Goal: Task Accomplishment & Management: Manage account settings

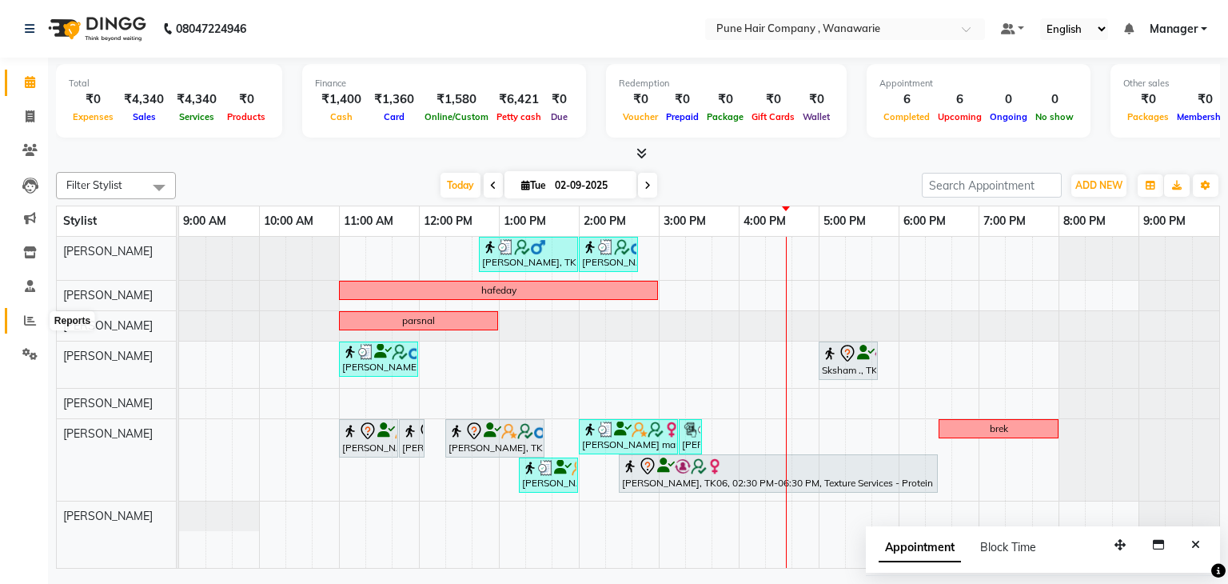
click at [26, 326] on icon at bounding box center [30, 320] width 12 height 12
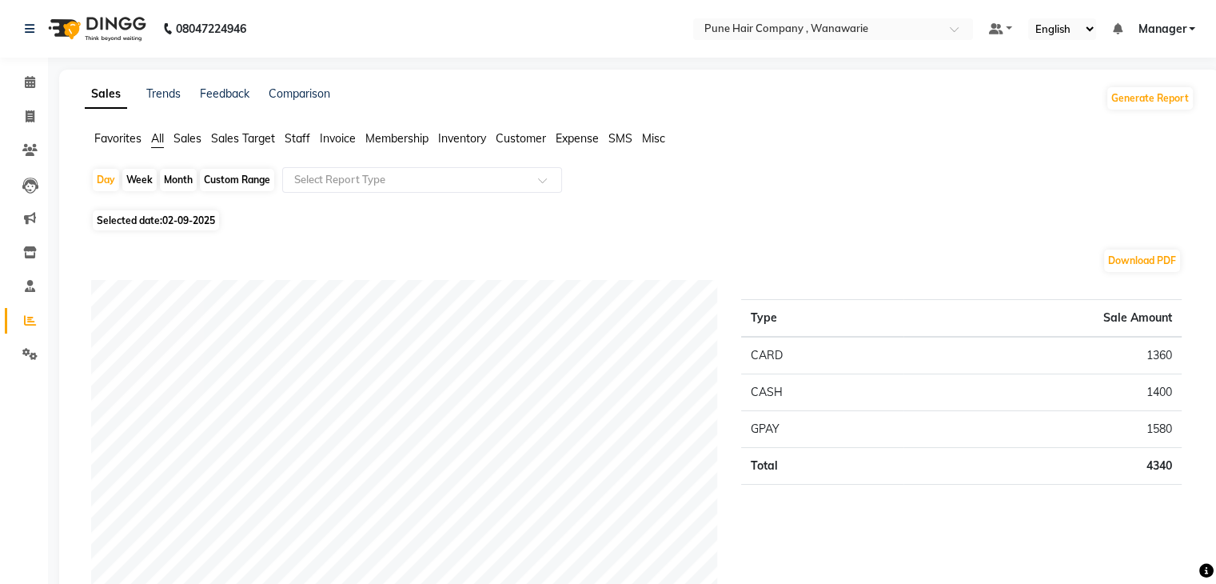
click at [186, 179] on div "Month" at bounding box center [178, 180] width 37 height 22
select select "9"
select select "2025"
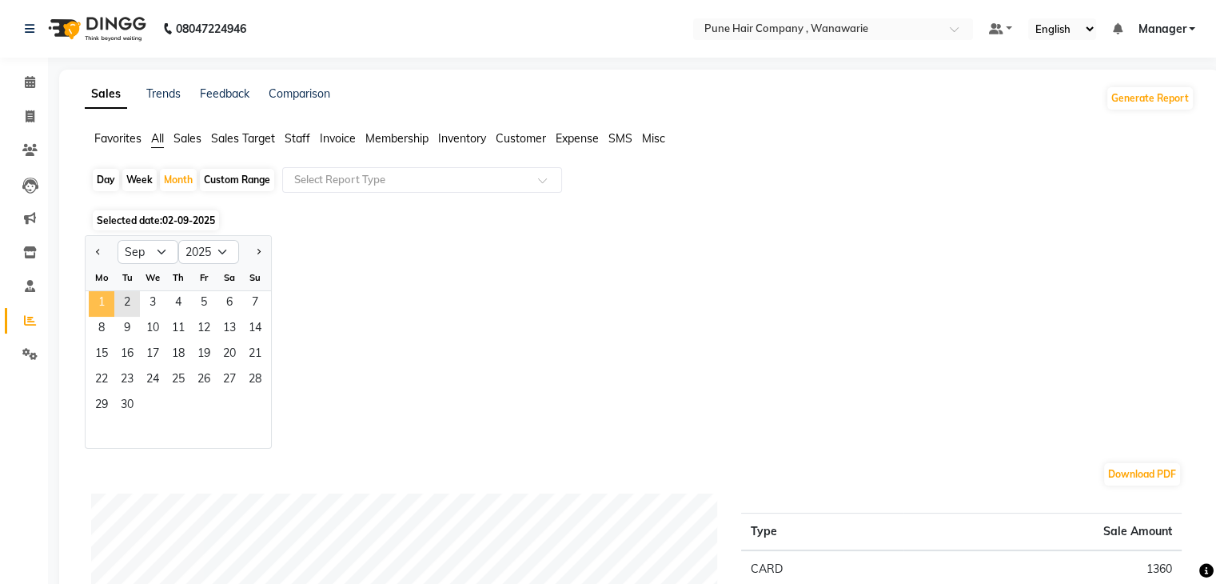
click at [105, 302] on span "1" at bounding box center [102, 304] width 26 height 26
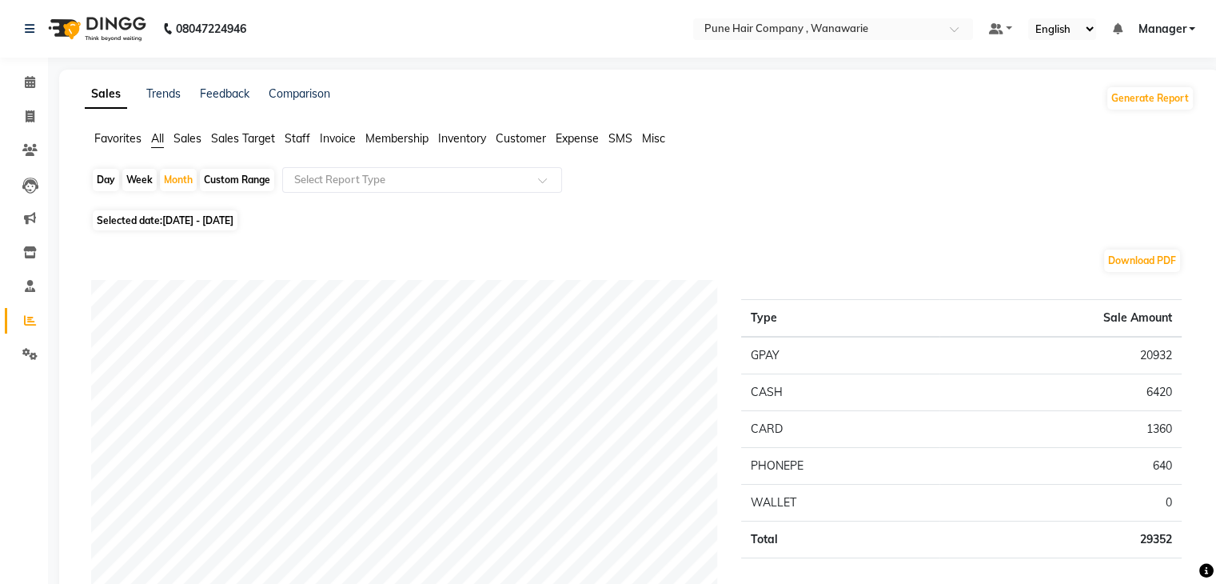
click at [293, 138] on span "Staff" at bounding box center [298, 138] width 26 height 14
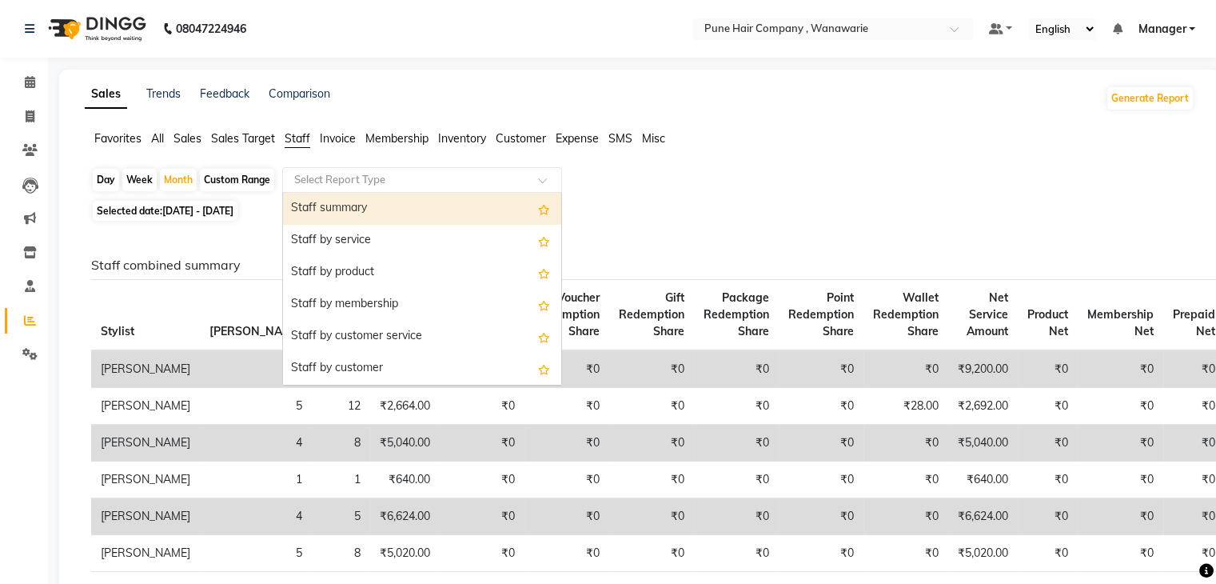
click at [433, 185] on input "text" at bounding box center [406, 180] width 230 height 16
click at [417, 206] on div "Staff summary" at bounding box center [422, 209] width 278 height 32
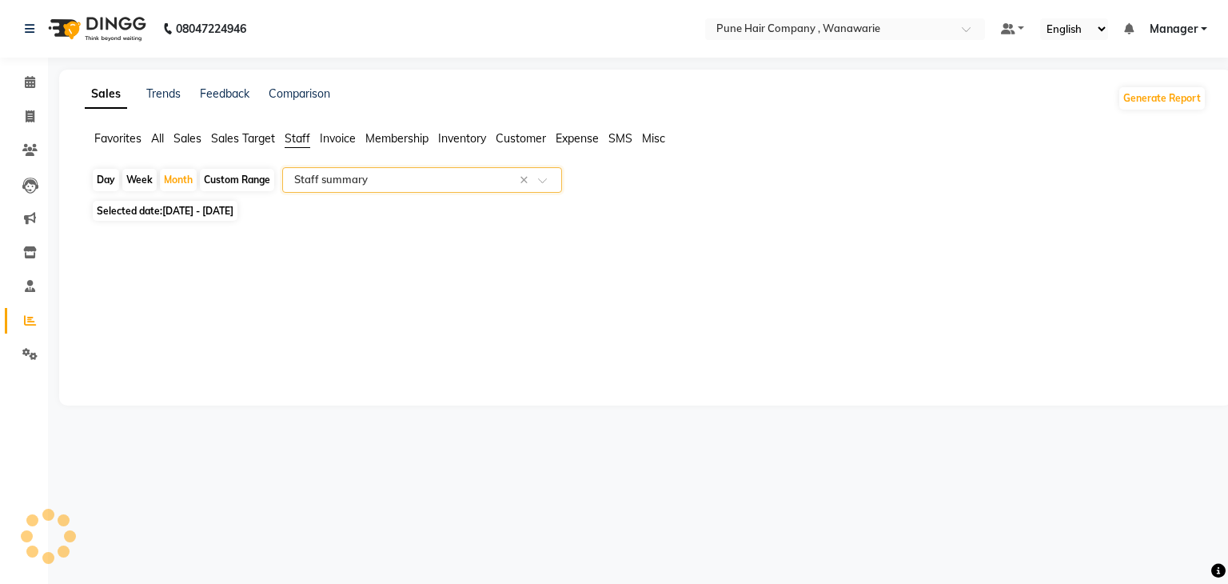
select select "full_report"
select select "csv"
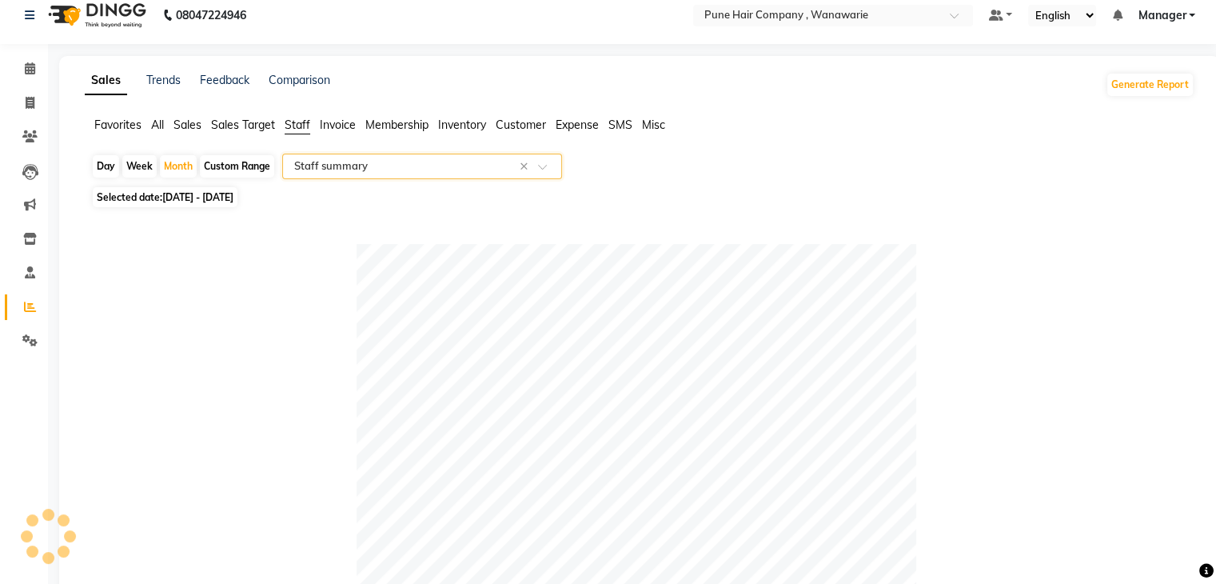
scroll to position [10, 0]
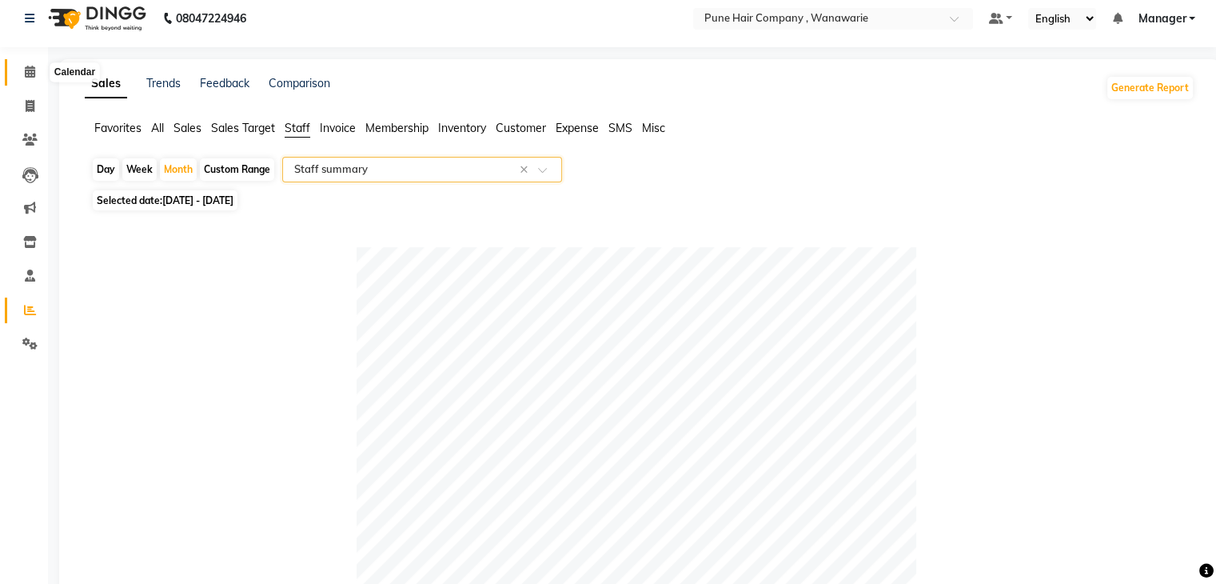
click at [28, 71] on icon at bounding box center [30, 72] width 10 height 12
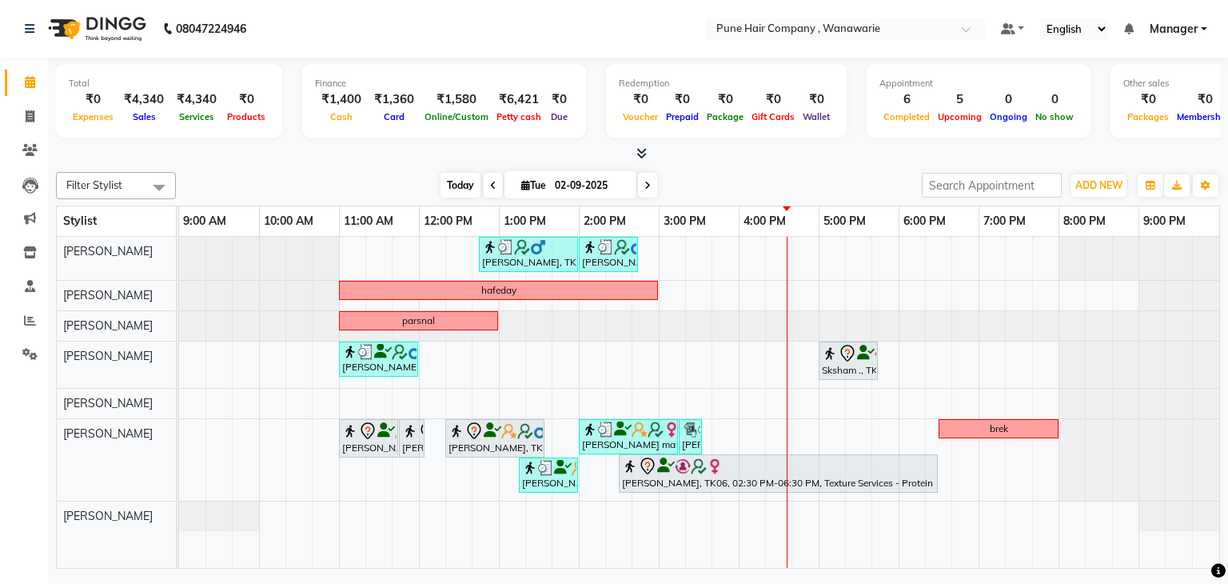
click at [459, 183] on span "Today" at bounding box center [461, 185] width 40 height 25
click at [645, 188] on icon at bounding box center [648, 186] width 6 height 10
type input "[DATE]"
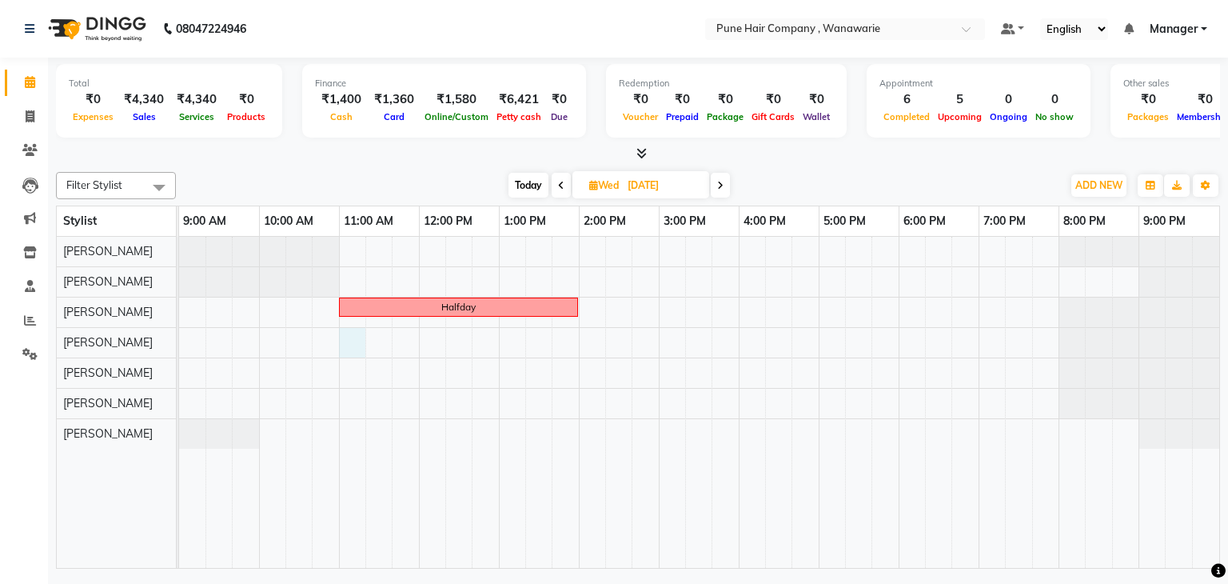
click at [342, 334] on div "Halfday" at bounding box center [699, 403] width 1040 height 332
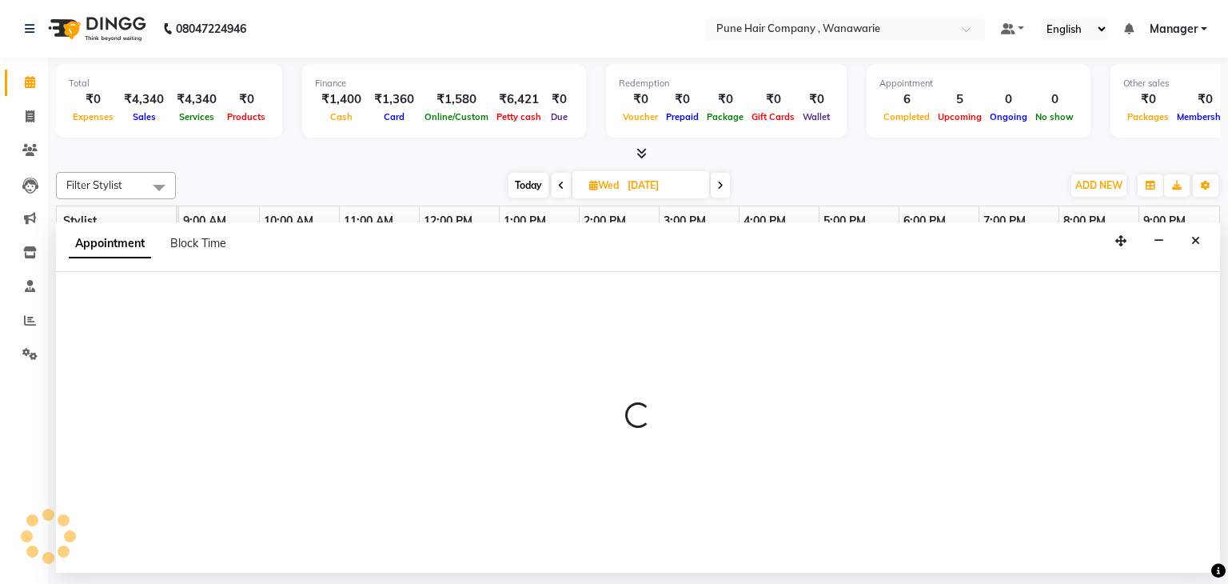
select select "74580"
select select "660"
select select "tentative"
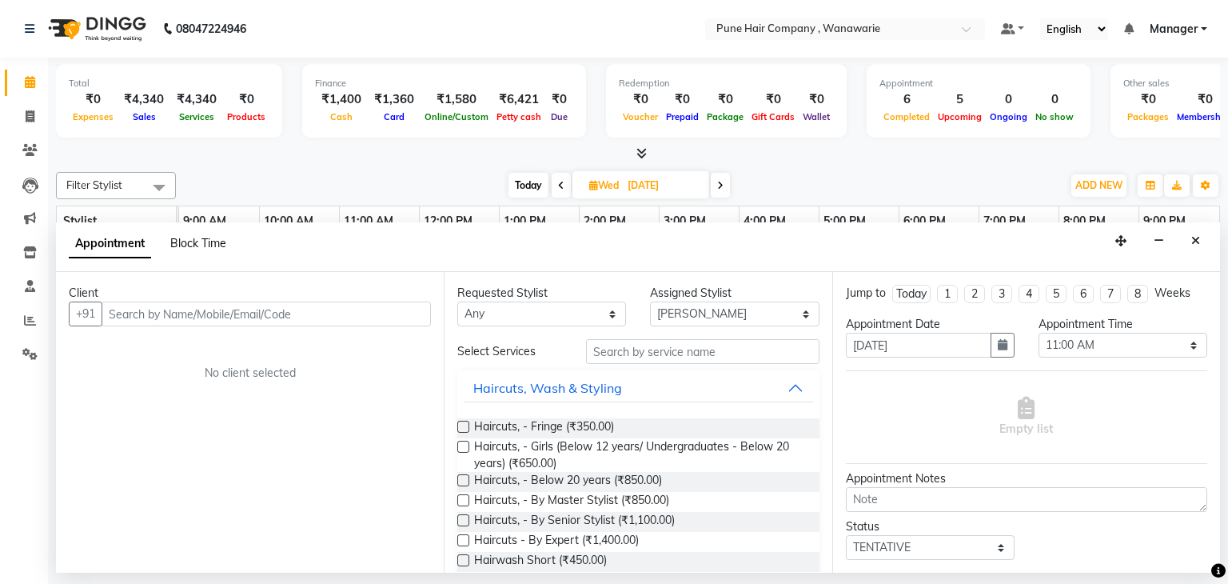
click at [206, 241] on span "Block Time" at bounding box center [198, 243] width 56 height 14
select select "74580"
select select "660"
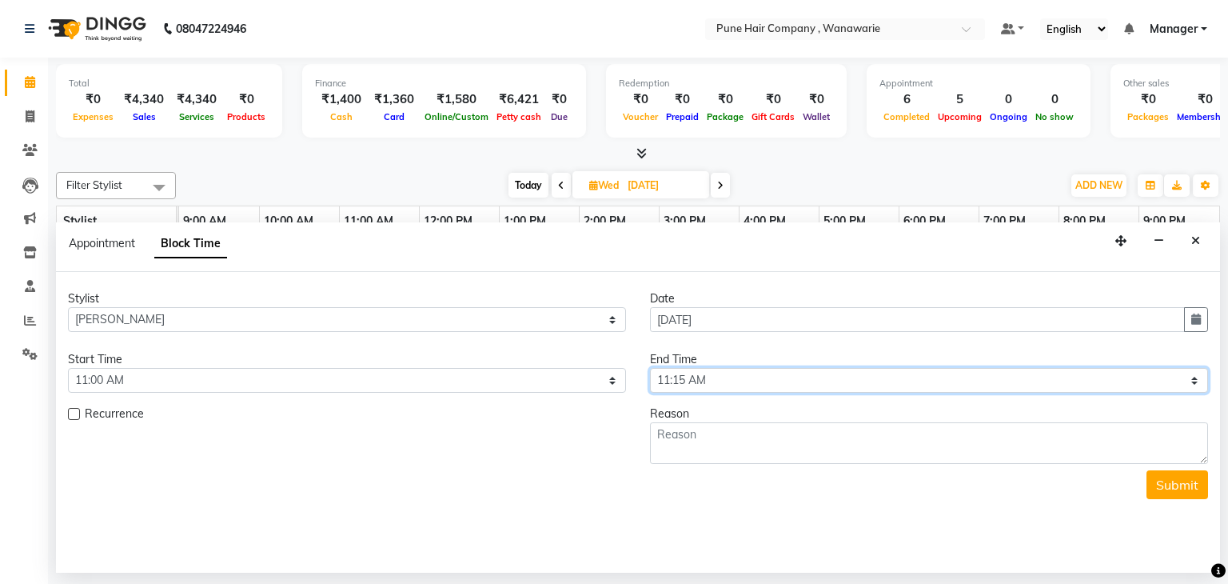
click at [1193, 382] on select "Select 10:00 AM 10:15 AM 10:30 AM 10:45 AM 11:00 AM 11:15 AM 11:30 AM 11:45 AM …" at bounding box center [929, 380] width 558 height 25
select select "840"
click at [650, 368] on select "Select 10:00 AM 10:15 AM 10:30 AM 10:45 AM 11:00 AM 11:15 AM 11:30 AM 11:45 AM …" at bounding box center [929, 380] width 558 height 25
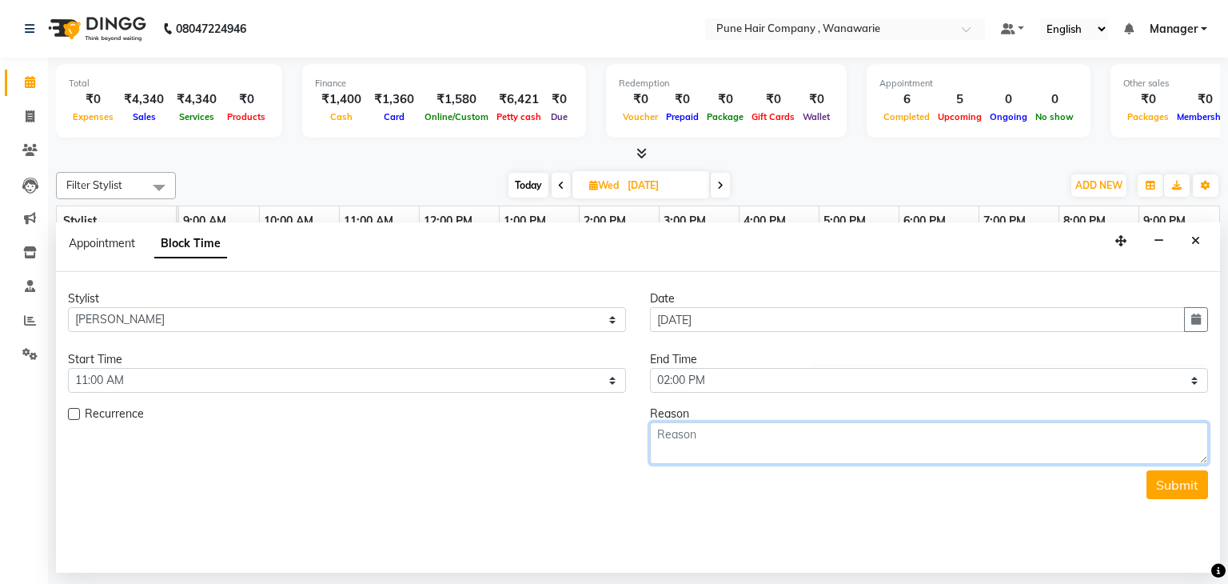
click at [790, 441] on textarea at bounding box center [929, 443] width 558 height 42
type textarea "Halfday"
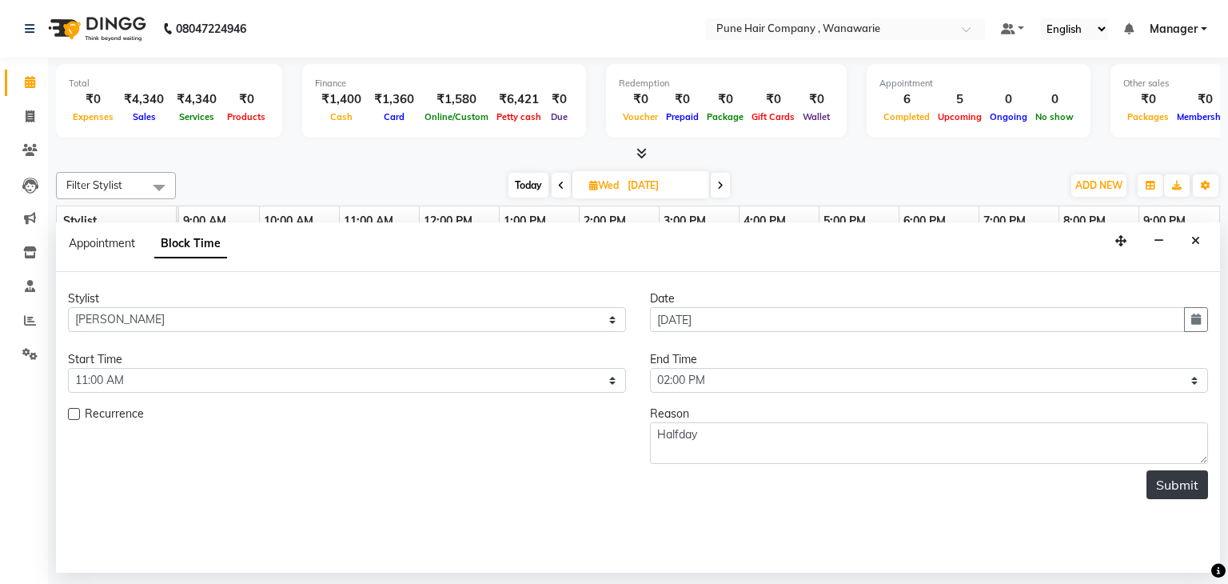
click at [1180, 485] on button "Submit" at bounding box center [1178, 484] width 62 height 29
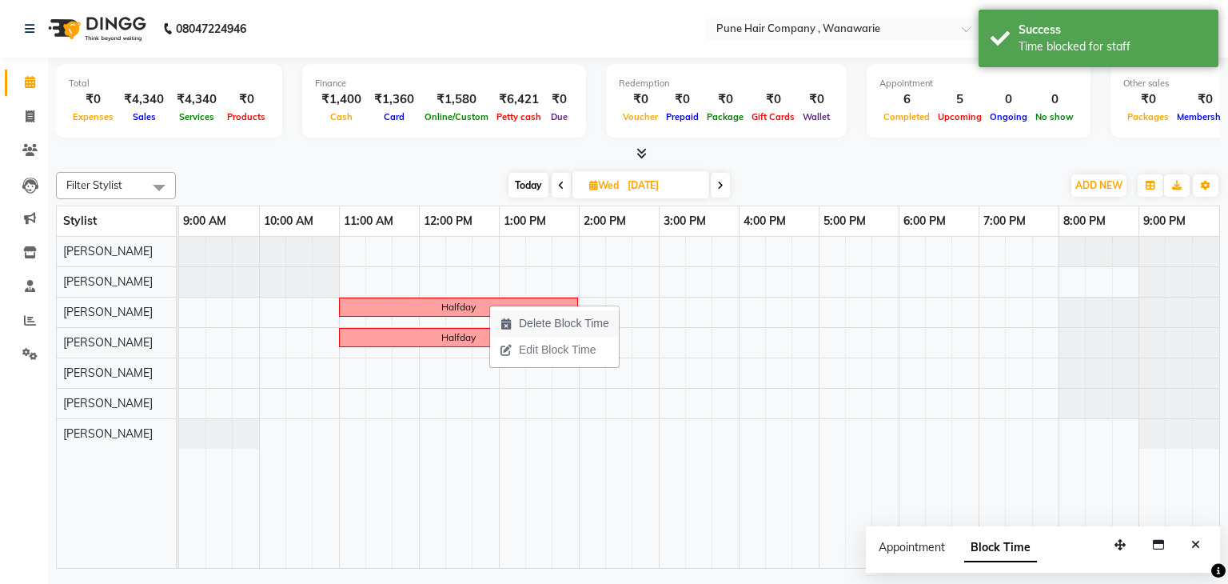
click at [558, 318] on span "Delete Block Time" at bounding box center [564, 323] width 90 height 17
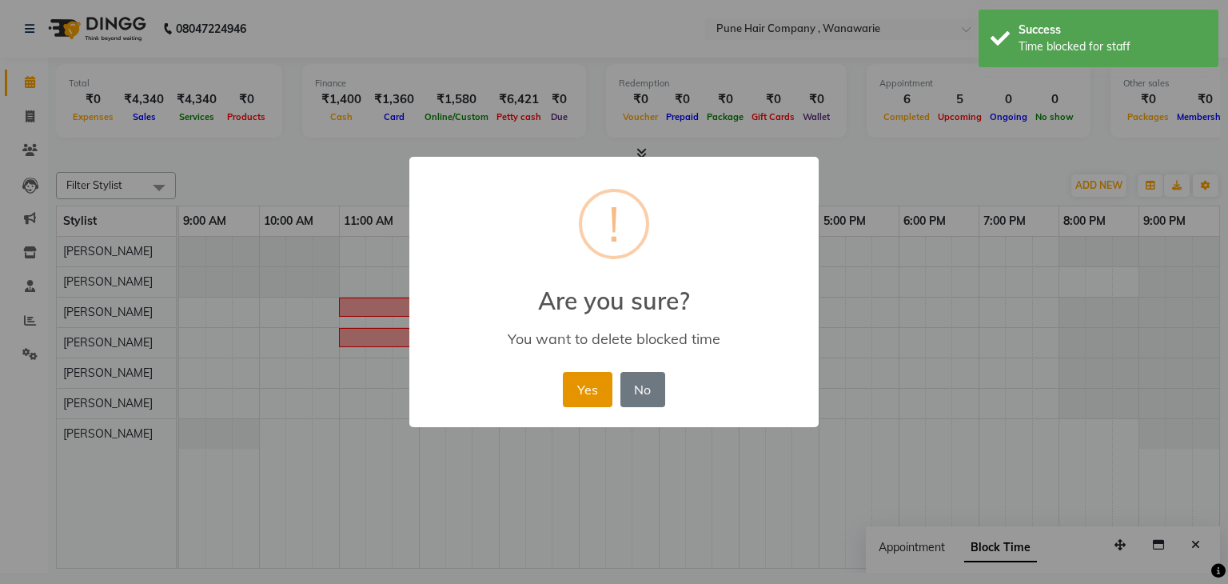
click at [587, 382] on button "Yes" at bounding box center [587, 389] width 49 height 35
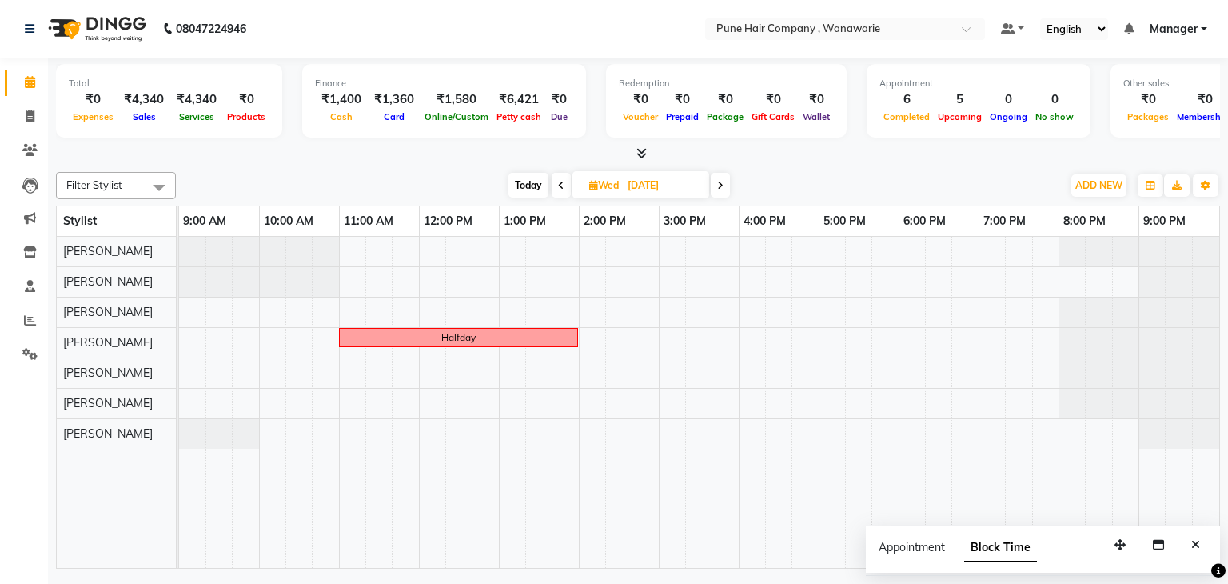
click at [722, 184] on icon at bounding box center [720, 186] width 6 height 10
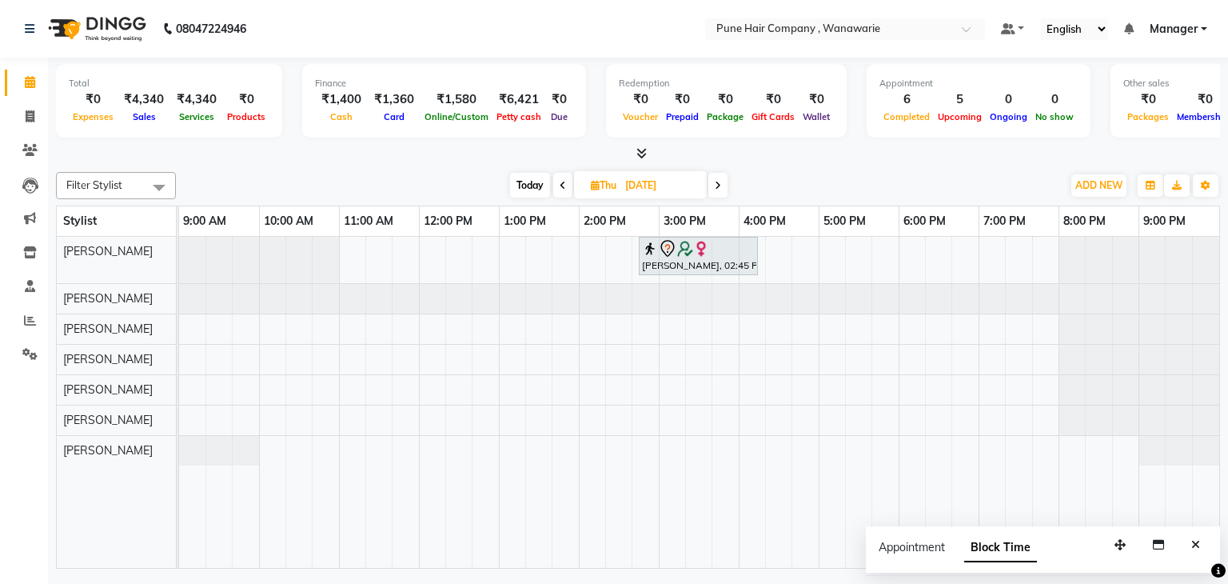
click at [717, 181] on icon at bounding box center [718, 186] width 6 height 10
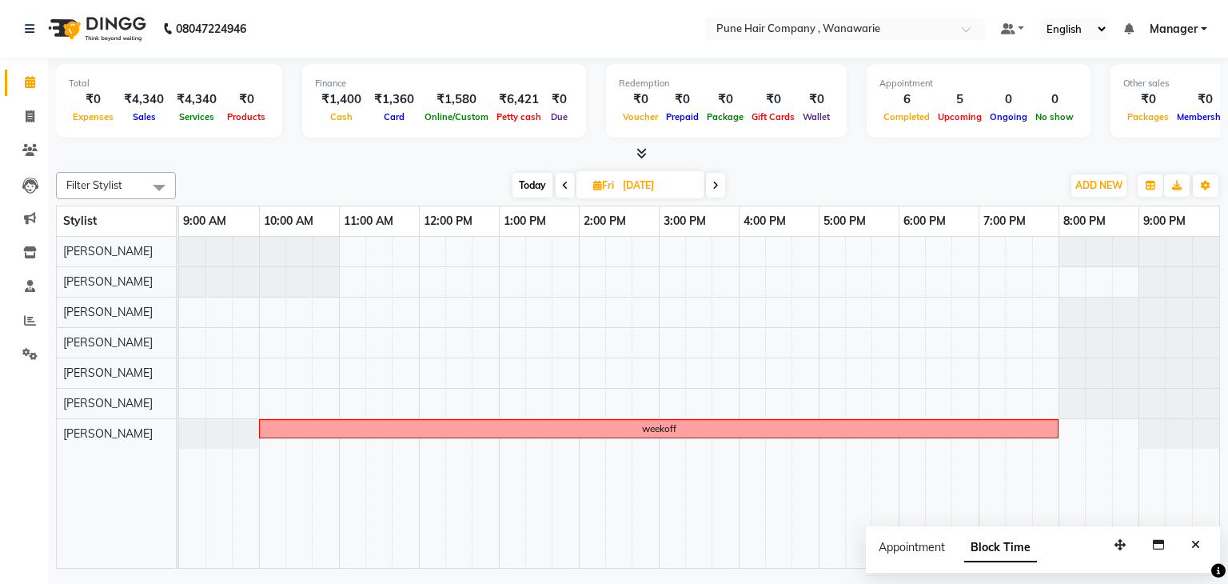
click at [717, 181] on icon at bounding box center [716, 186] width 6 height 10
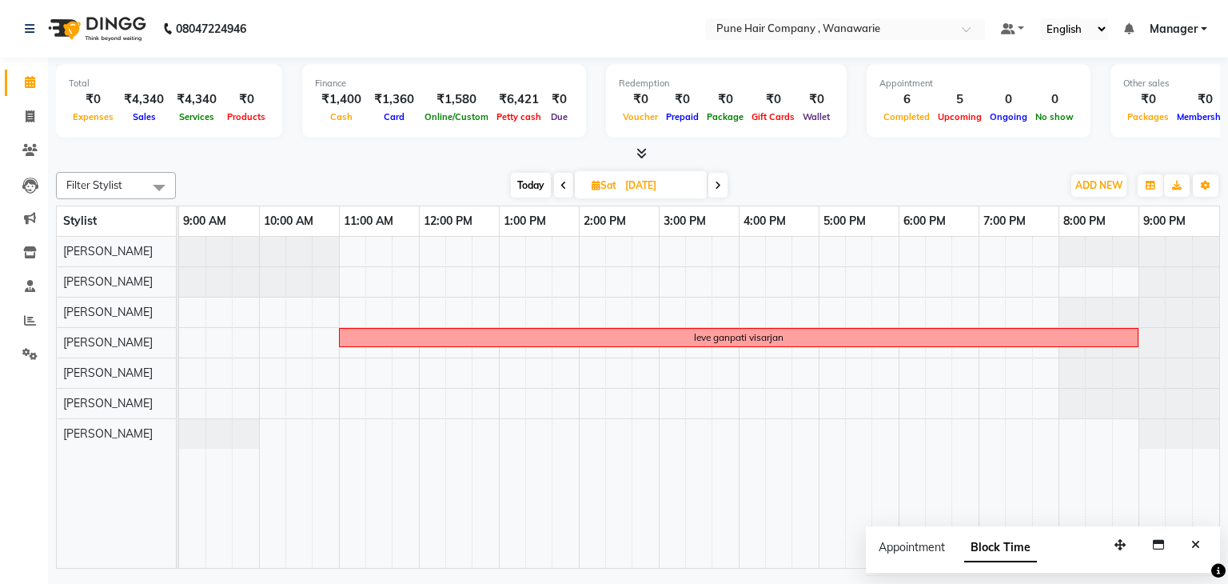
click at [717, 181] on icon at bounding box center [718, 186] width 6 height 10
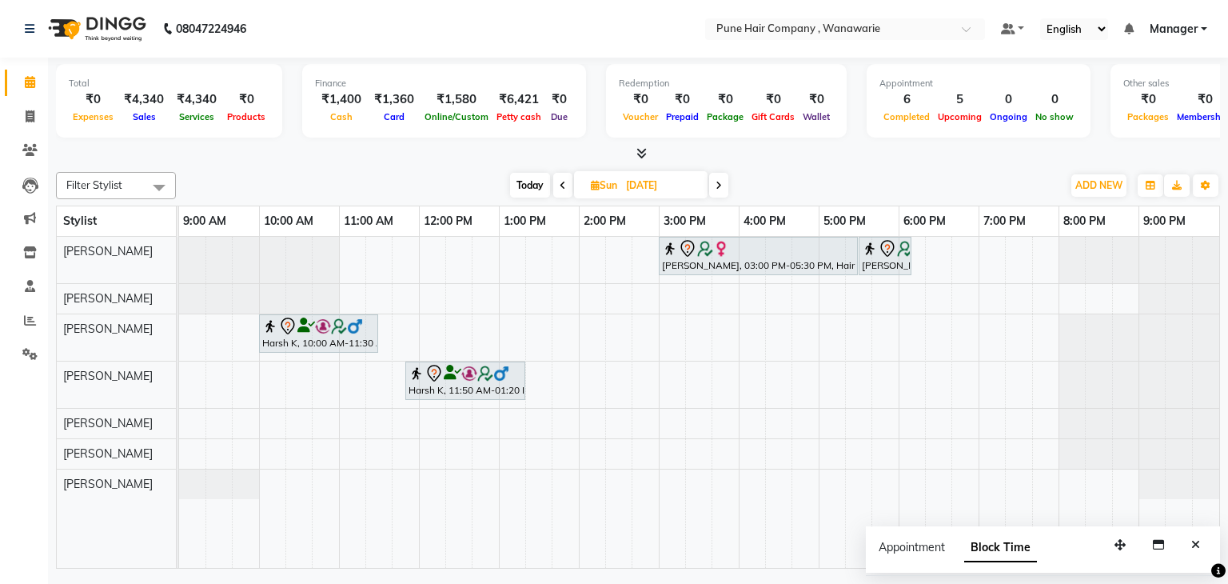
click at [719, 182] on icon at bounding box center [719, 186] width 6 height 10
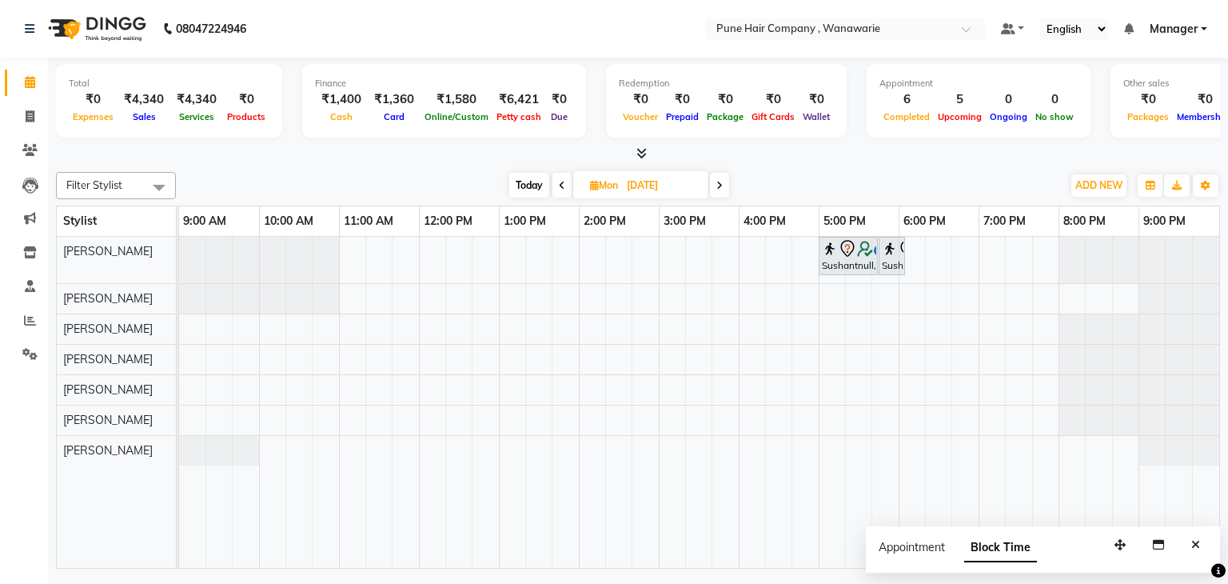
click at [720, 183] on icon at bounding box center [720, 186] width 6 height 10
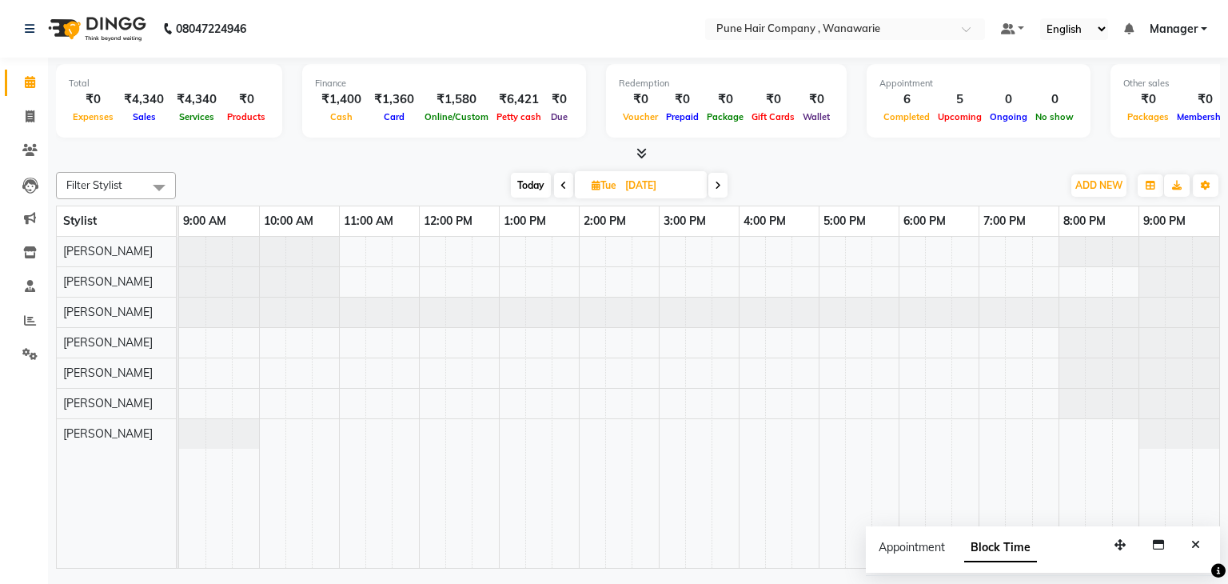
click at [720, 183] on icon at bounding box center [718, 186] width 6 height 10
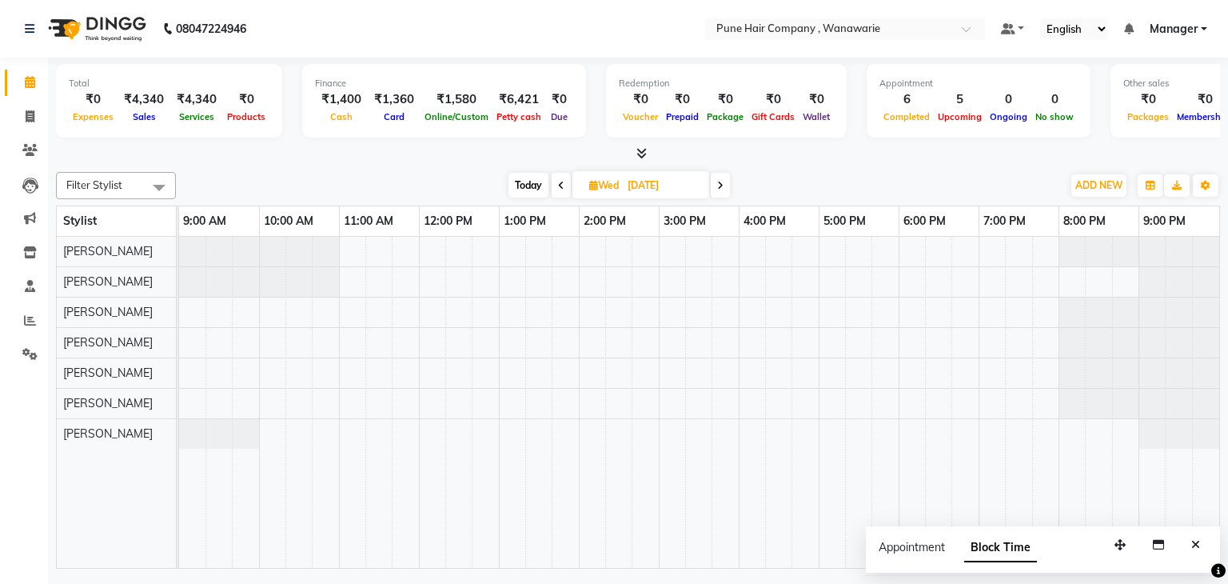
click at [720, 183] on icon at bounding box center [720, 186] width 6 height 10
click at [720, 183] on icon at bounding box center [718, 186] width 6 height 10
click at [720, 183] on span at bounding box center [715, 185] width 19 height 25
click at [720, 183] on icon at bounding box center [718, 186] width 6 height 10
click at [720, 183] on icon at bounding box center [719, 186] width 6 height 10
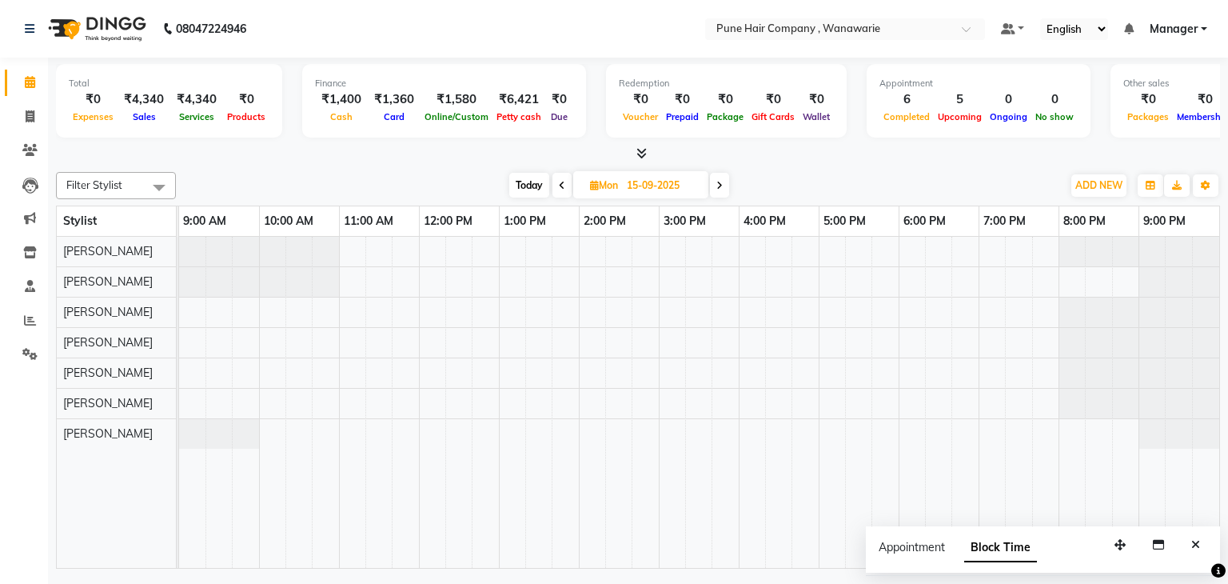
click at [720, 183] on icon at bounding box center [720, 186] width 6 height 10
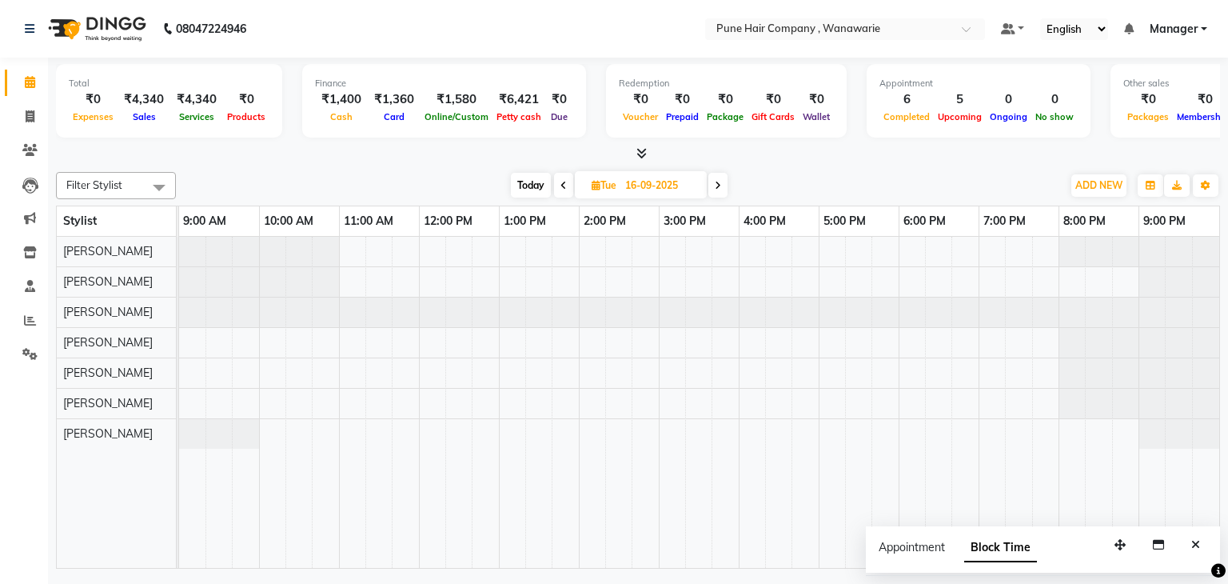
click at [720, 183] on icon at bounding box center [718, 186] width 6 height 10
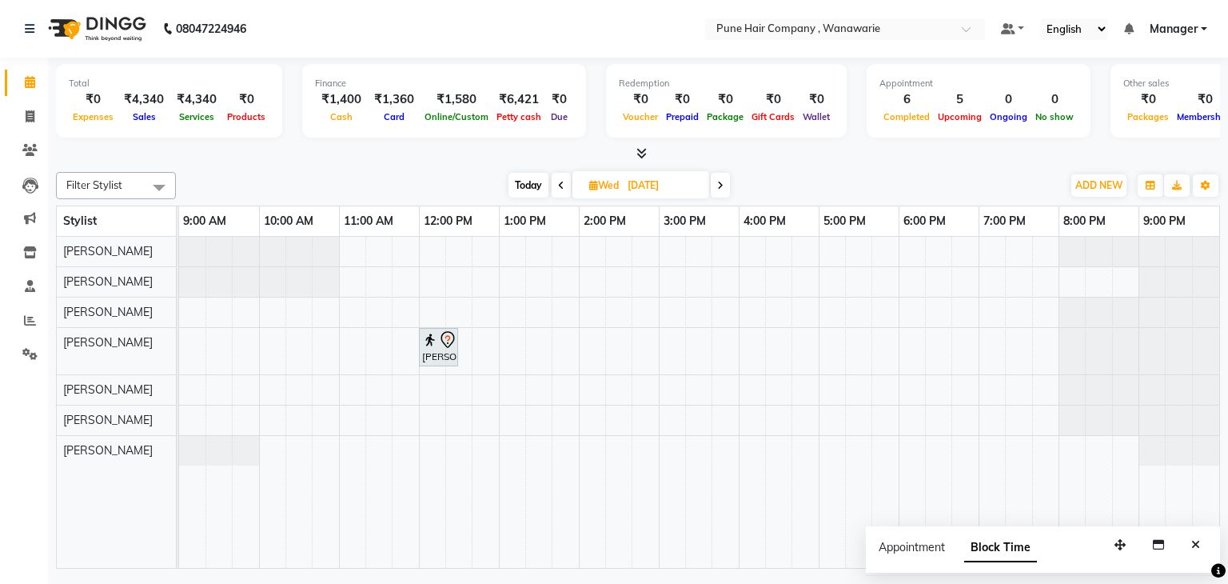
click at [524, 186] on span "Today" at bounding box center [529, 185] width 40 height 25
type input "02-09-2025"
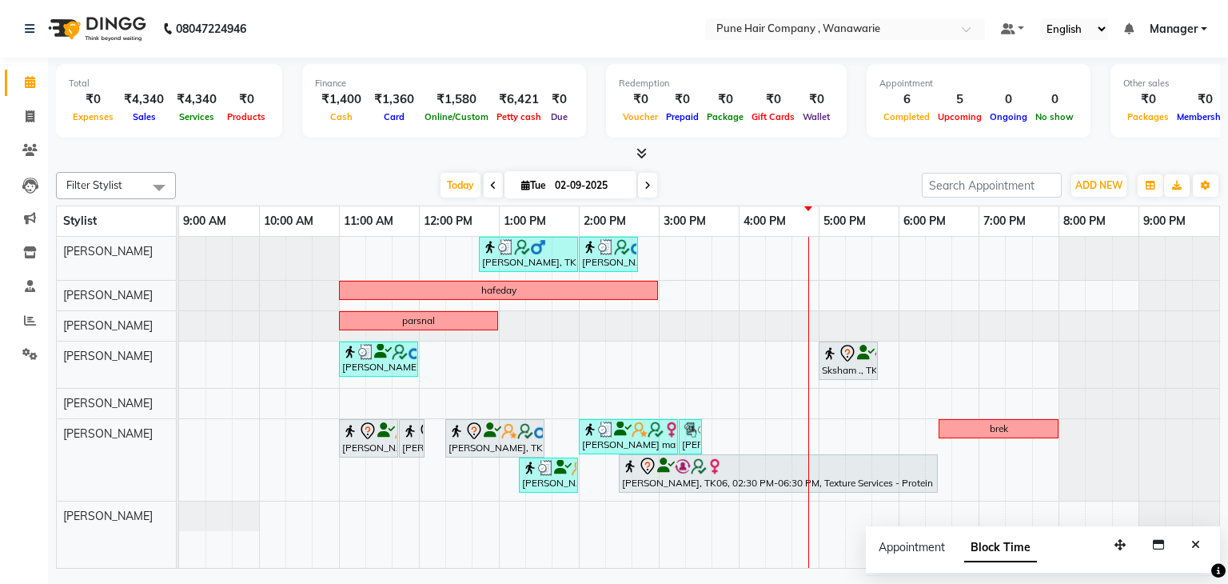
click at [582, 186] on input "02-09-2025" at bounding box center [590, 186] width 80 height 24
select select "9"
select select "2025"
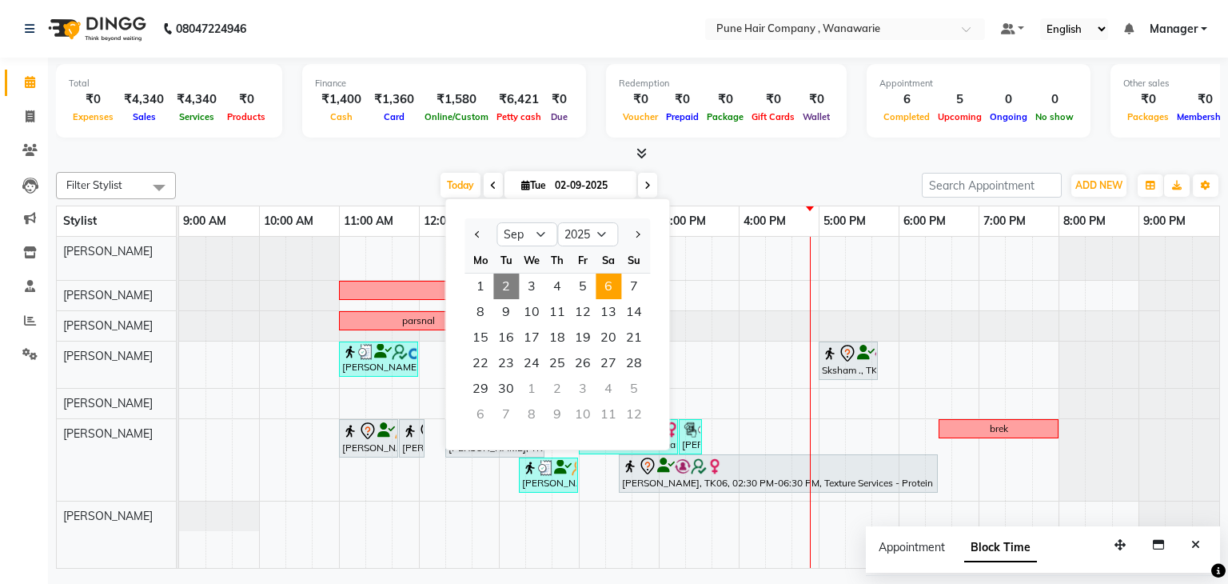
click at [619, 286] on span "6" at bounding box center [609, 287] width 26 height 26
type input "[DATE]"
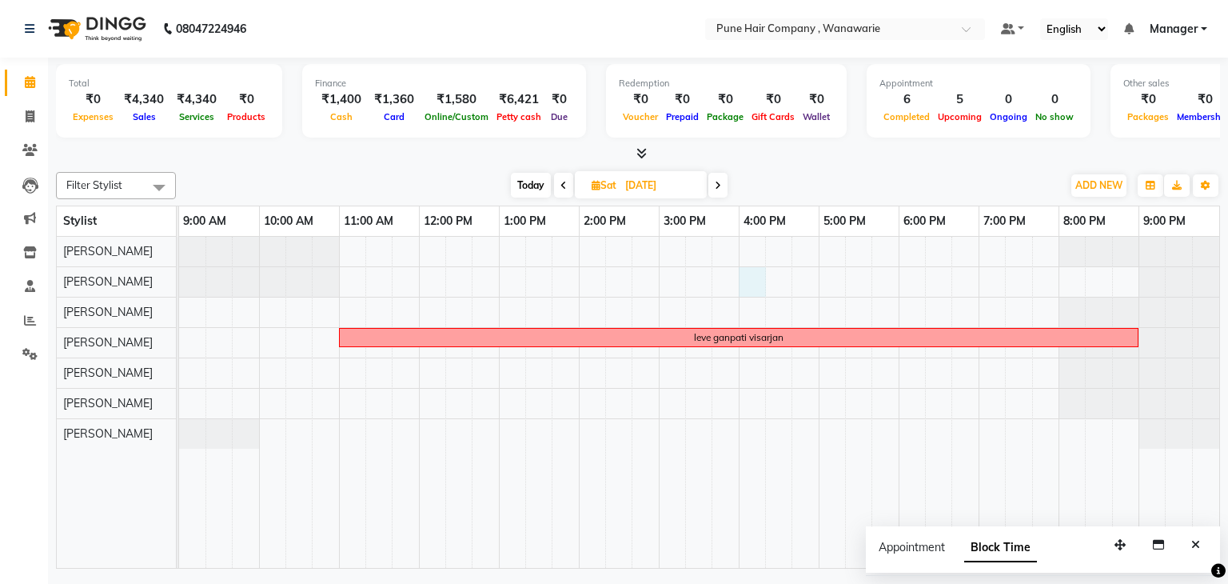
click at [747, 271] on div "leve ganpati visarjan" at bounding box center [699, 403] width 1040 height 332
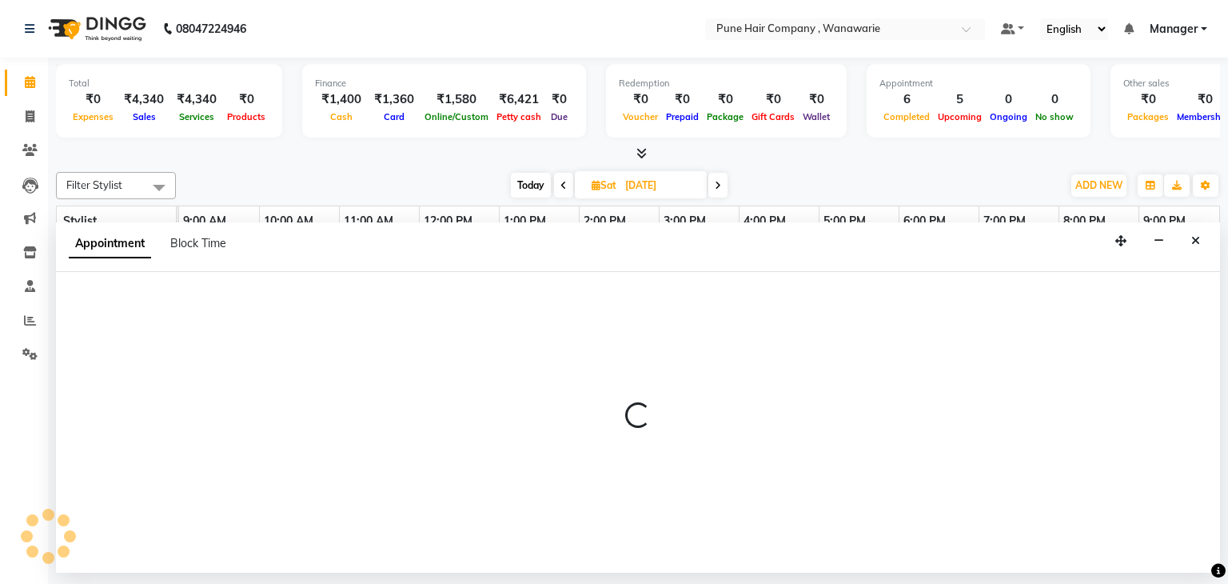
select select "74578"
select select "960"
select select "tentative"
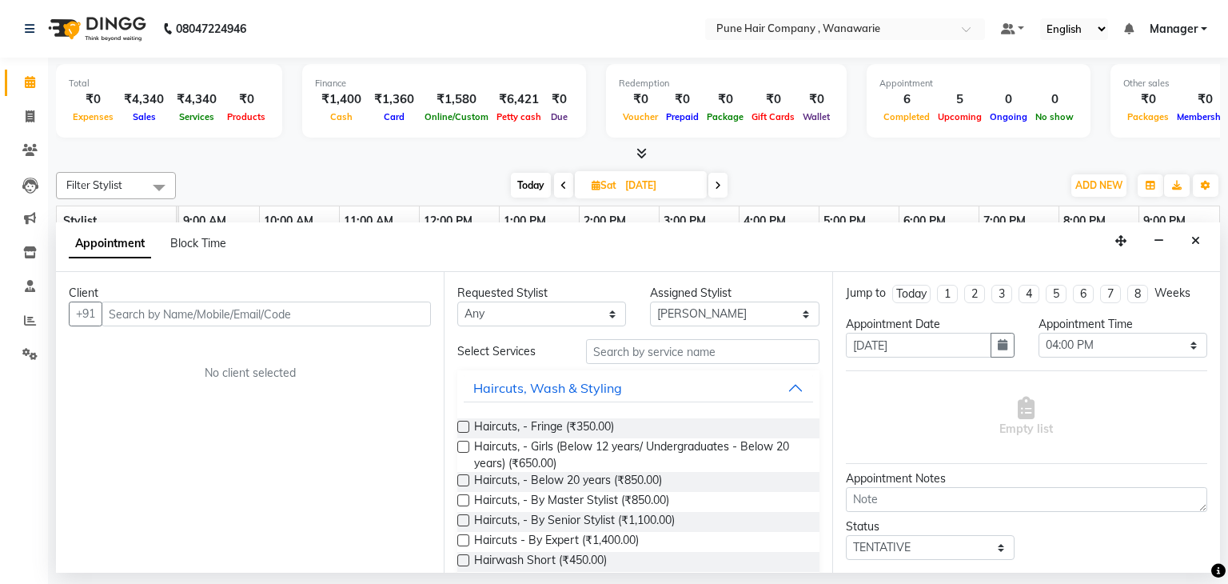
click at [213, 310] on input "text" at bounding box center [266, 314] width 329 height 25
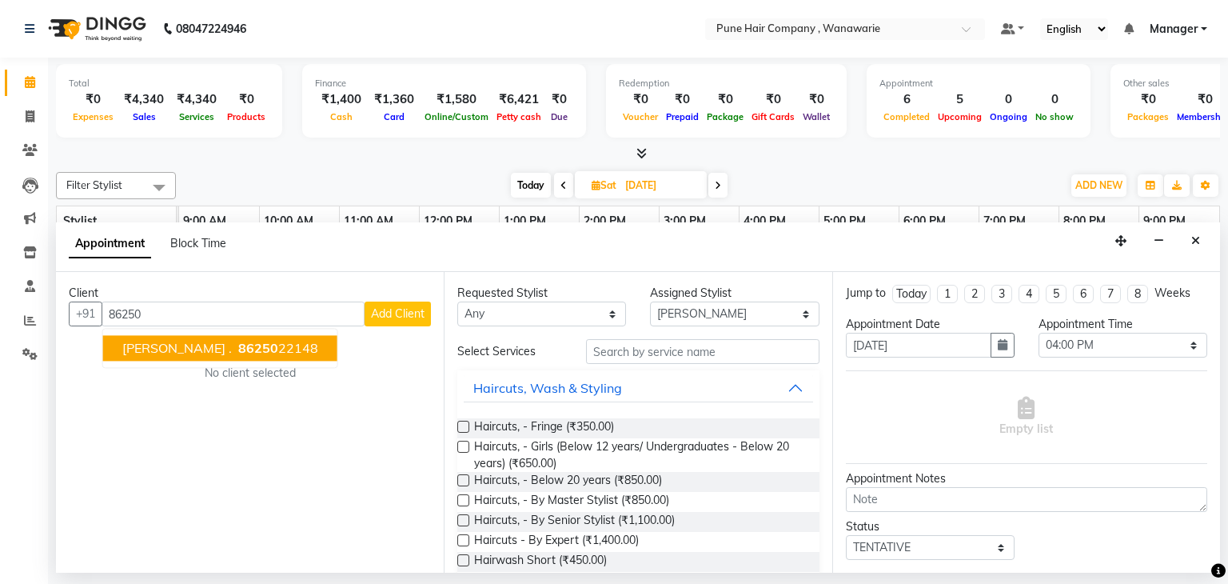
click at [240, 346] on ngb-highlight "86250 22148" at bounding box center [276, 349] width 83 height 16
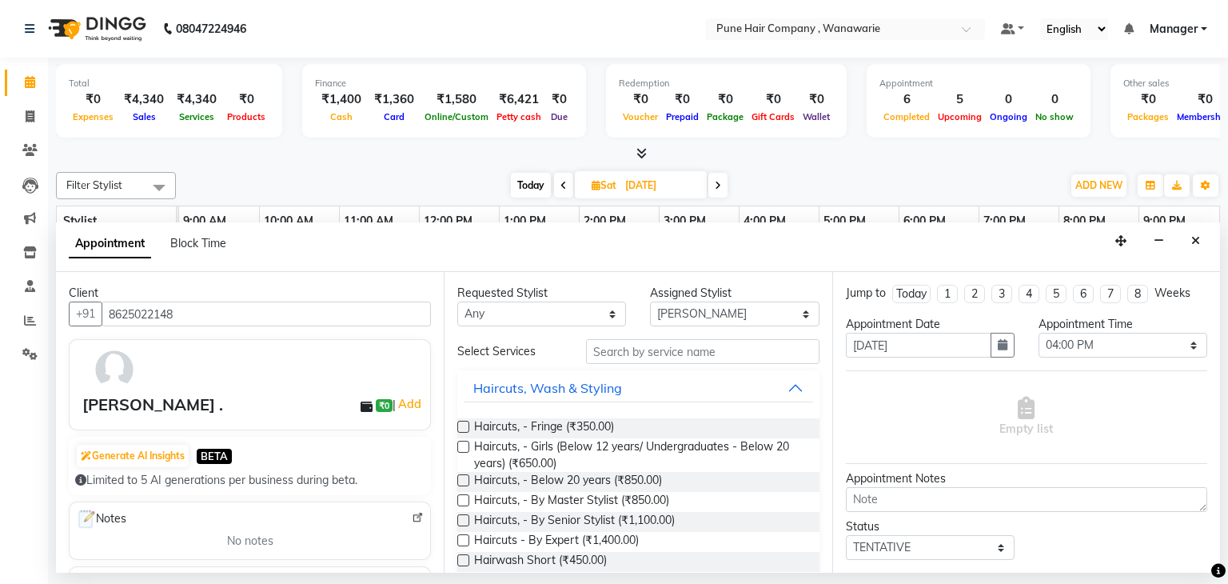
type input "8625022148"
click at [605, 314] on select "Any [PERSON_NAME] [PERSON_NAME] [PERSON_NAME] [PERSON_NAME] [PERSON_NAME] [PERS…" at bounding box center [541, 314] width 169 height 25
select select "74578"
click at [457, 302] on select "Any [PERSON_NAME] [PERSON_NAME] [PERSON_NAME] [PERSON_NAME] [PERSON_NAME] [PERS…" at bounding box center [541, 314] width 169 height 25
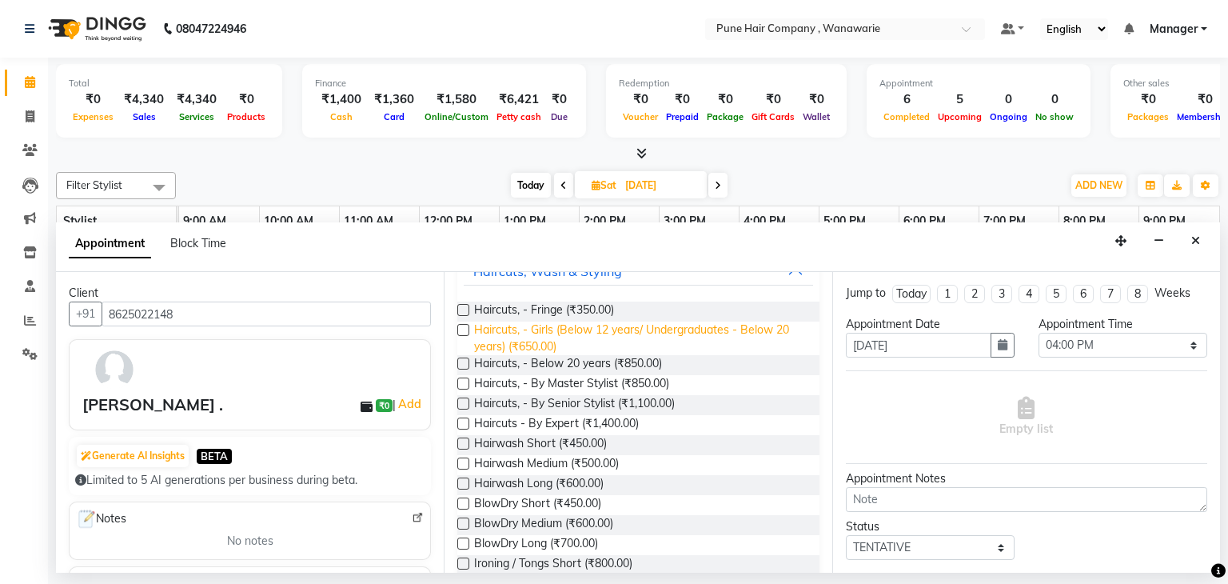
scroll to position [109, 0]
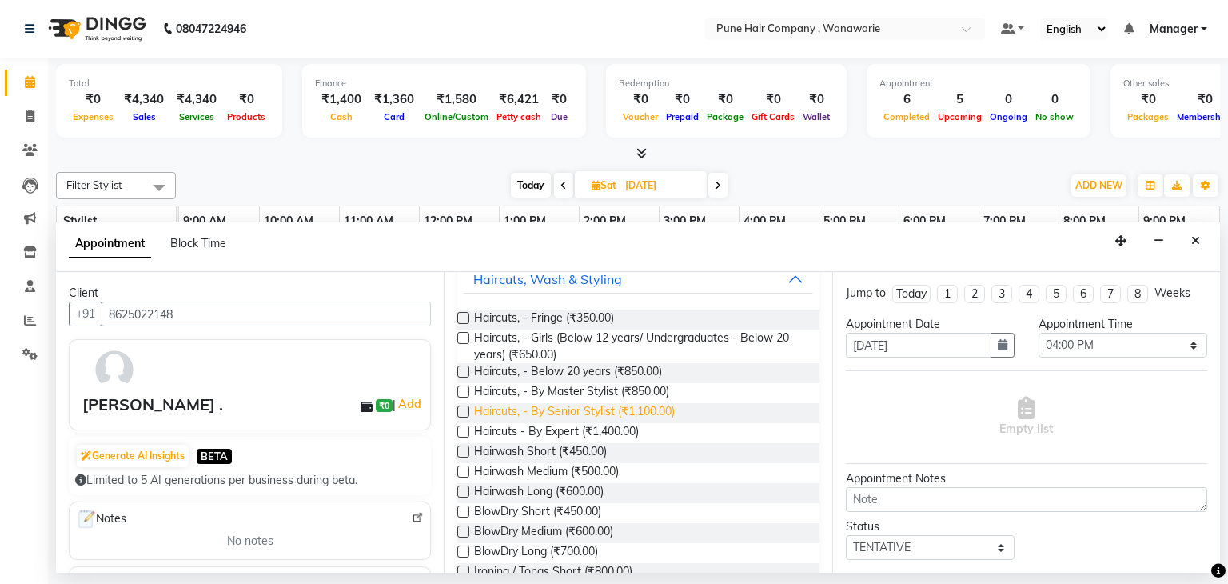
click at [565, 412] on span "Haircuts, - By Senior Stylist (₹1,100.00)" at bounding box center [574, 413] width 201 height 20
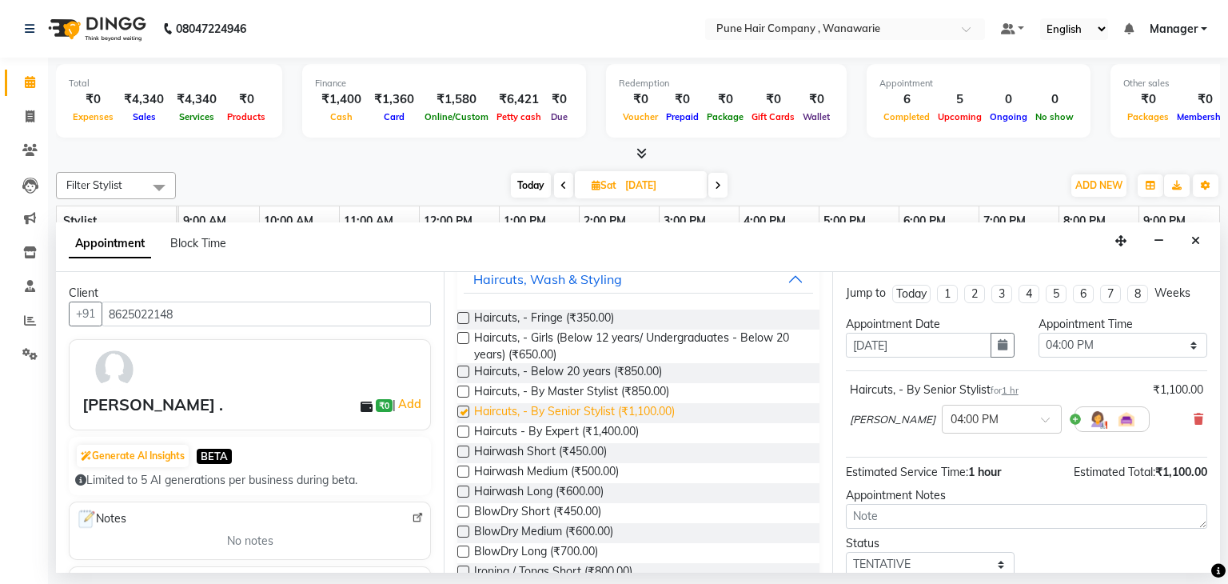
checkbox input "false"
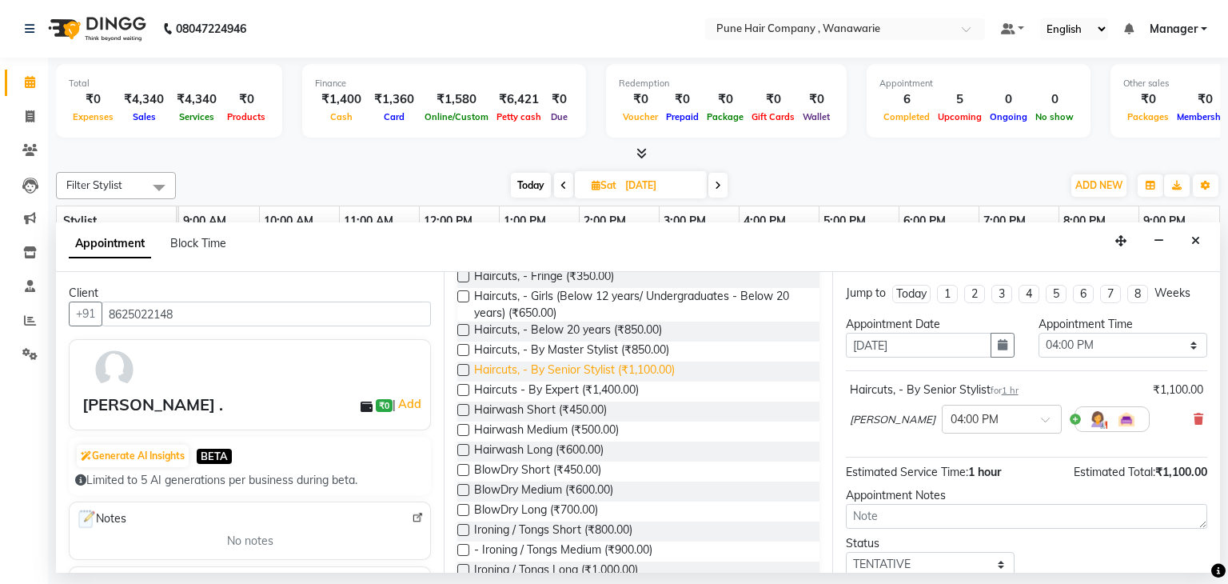
scroll to position [152, 0]
click at [577, 429] on span "Hairwash Medium (₹500.00)" at bounding box center [546, 430] width 145 height 20
checkbox input "false"
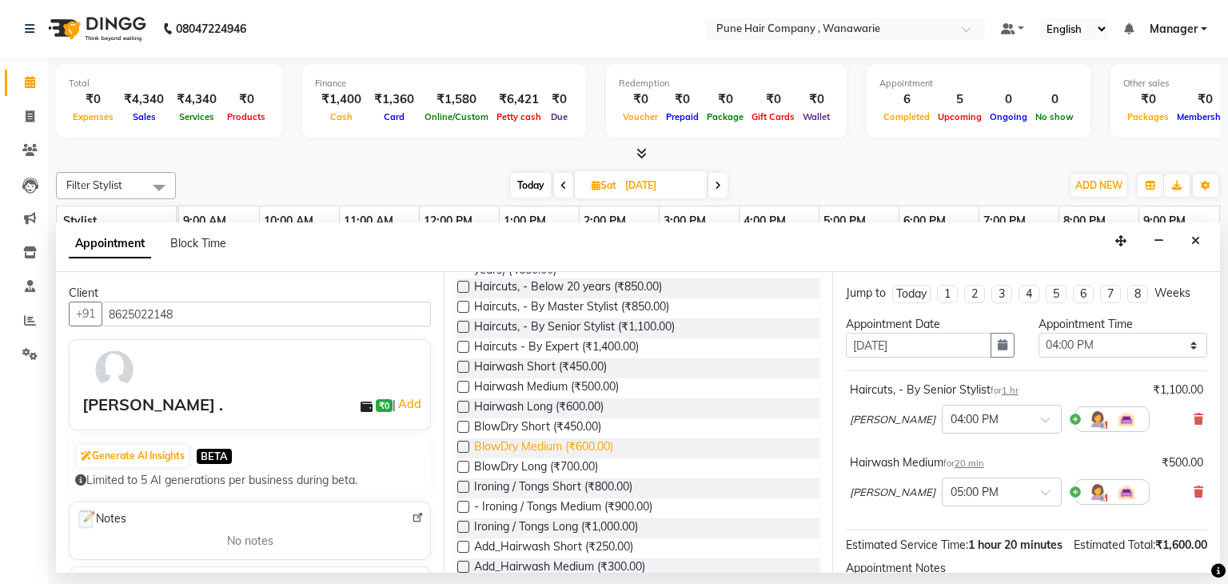
scroll to position [194, 0]
click at [557, 439] on span "BlowDry Medium (₹600.00)" at bounding box center [543, 447] width 139 height 20
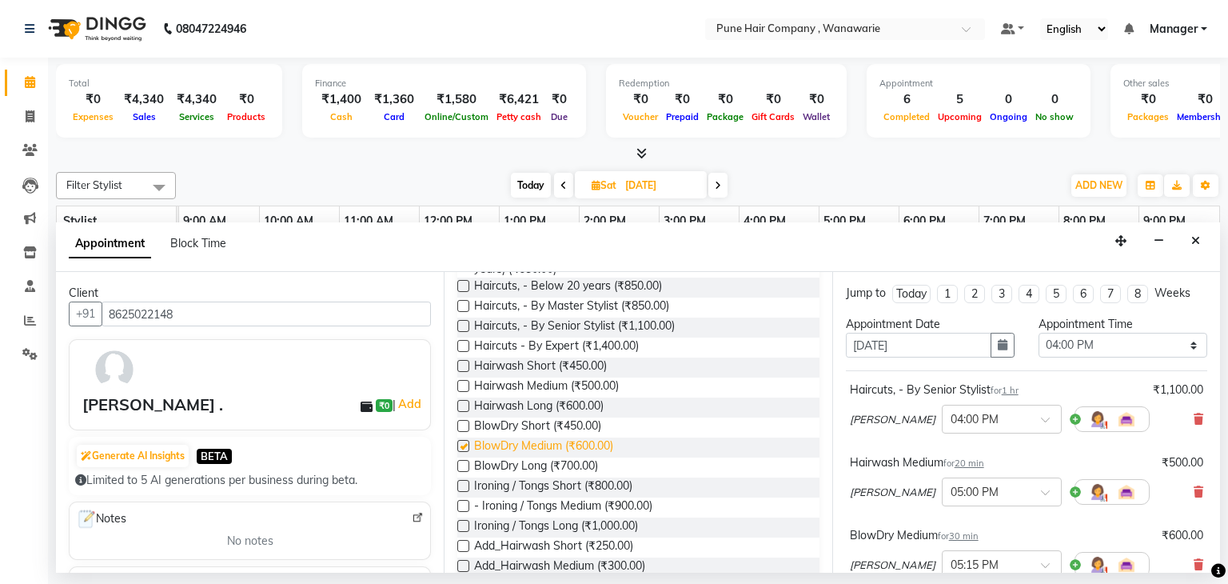
checkbox input "false"
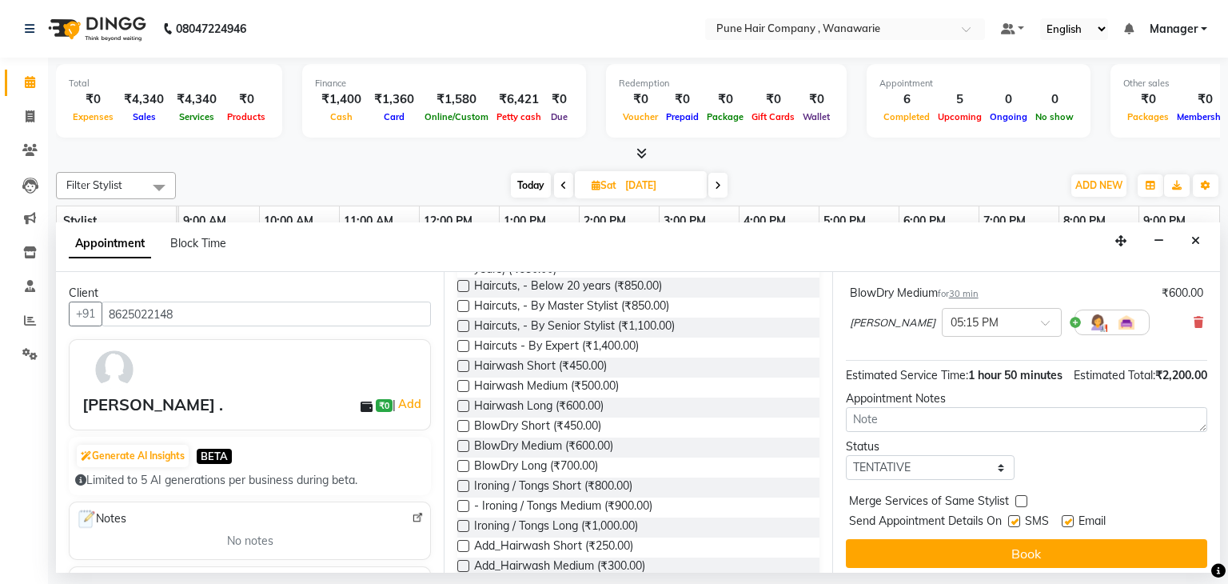
scroll to position [266, 0]
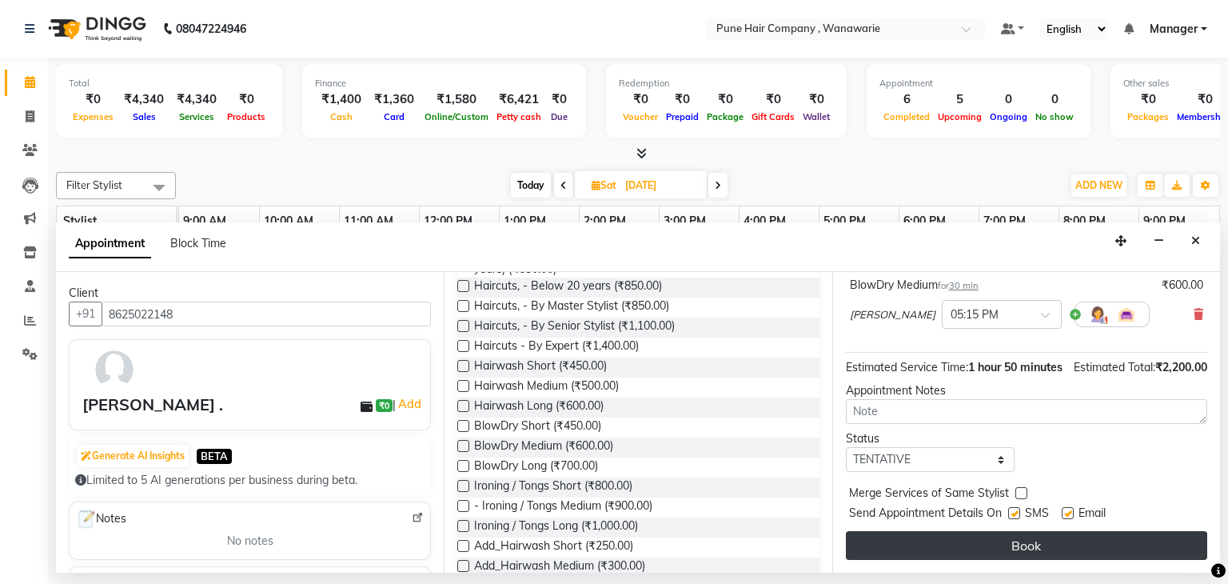
click at [1024, 543] on button "Book" at bounding box center [1026, 545] width 361 height 29
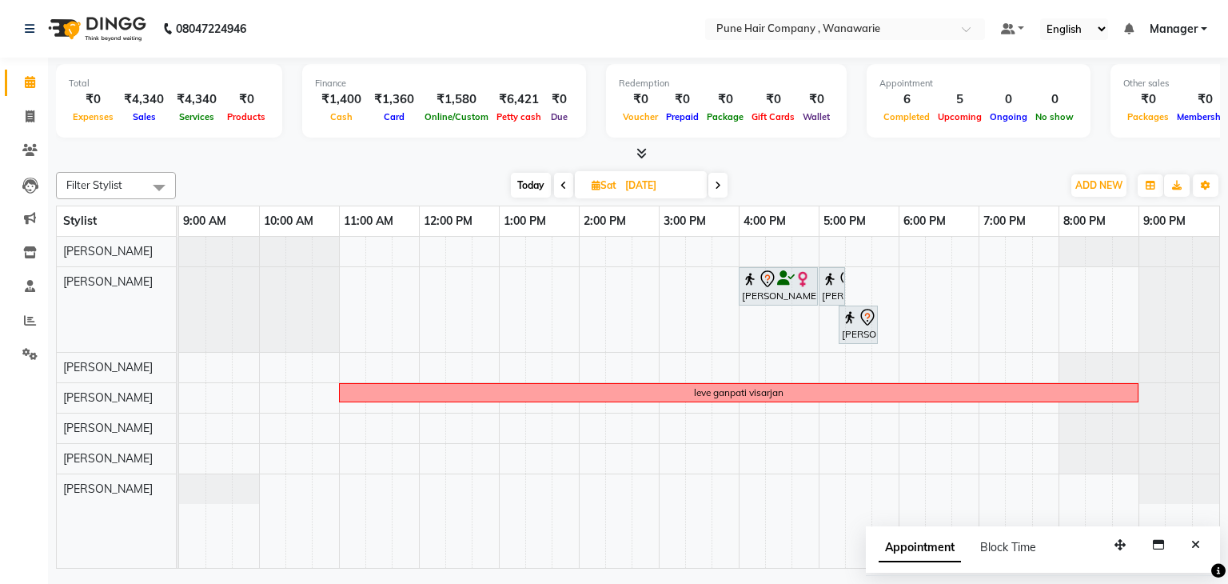
click at [531, 182] on span "Today" at bounding box center [531, 185] width 40 height 25
type input "02-09-2025"
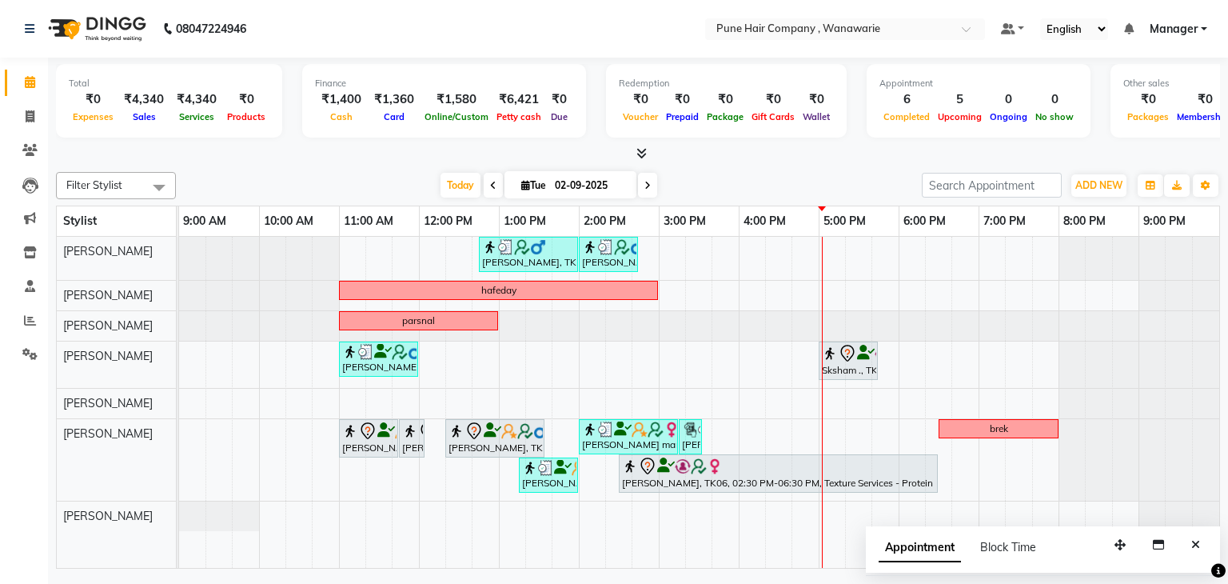
click at [565, 187] on input "02-09-2025" at bounding box center [590, 186] width 80 height 24
select select "9"
select select "2025"
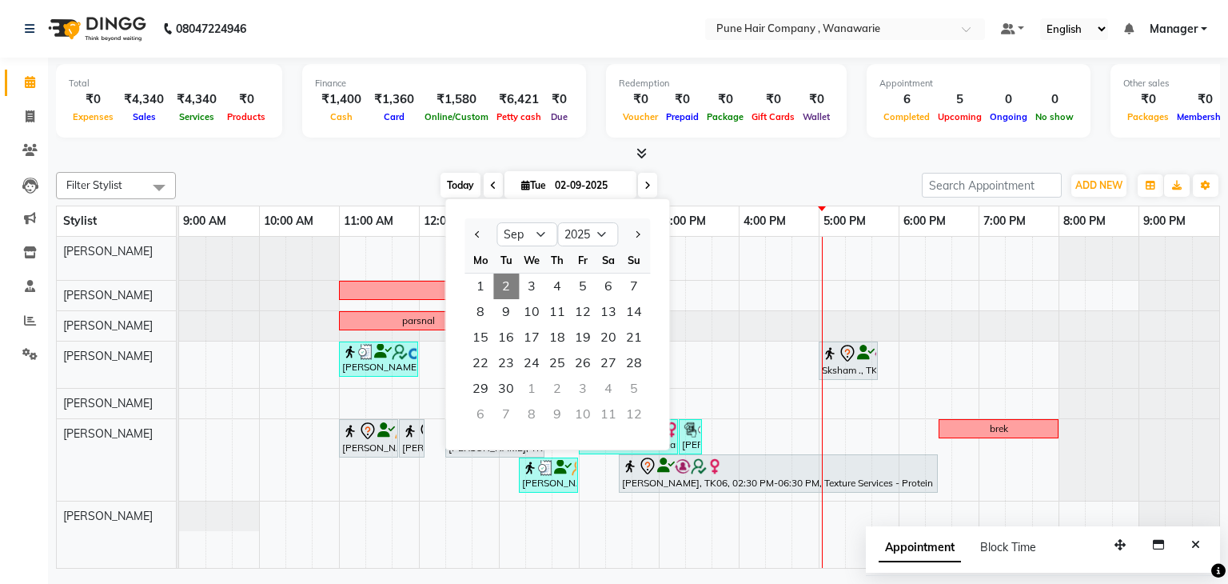
click at [464, 182] on span "Today" at bounding box center [461, 185] width 40 height 25
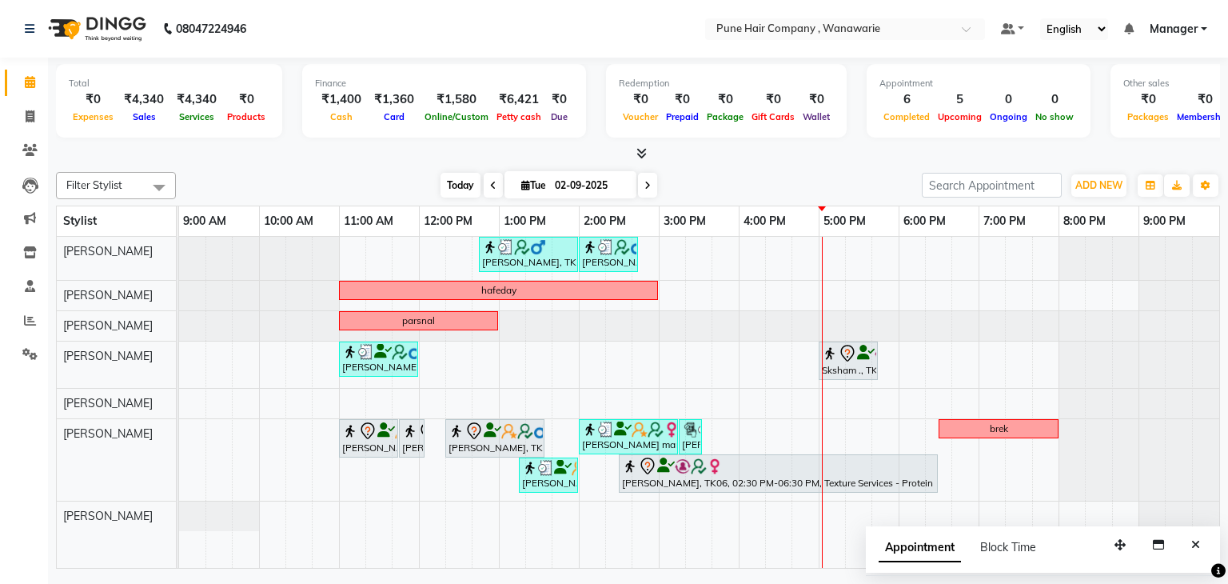
click at [464, 182] on span "Today" at bounding box center [461, 185] width 40 height 25
click at [605, 180] on input "02-09-2025" at bounding box center [590, 186] width 80 height 24
select select "9"
select select "2025"
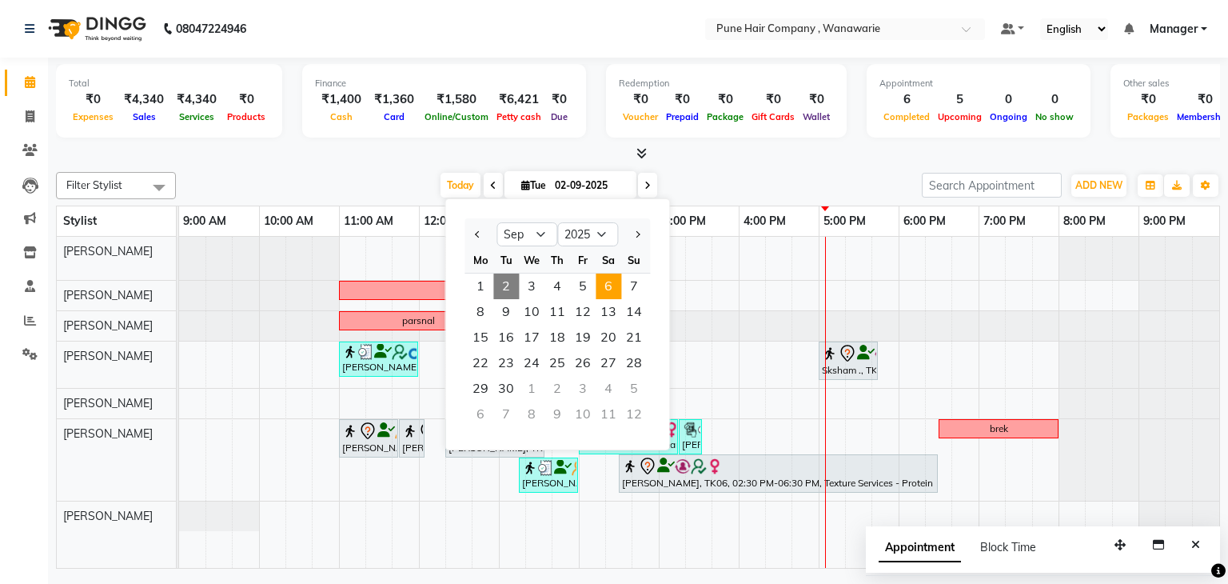
click at [616, 285] on span "6" at bounding box center [609, 287] width 26 height 26
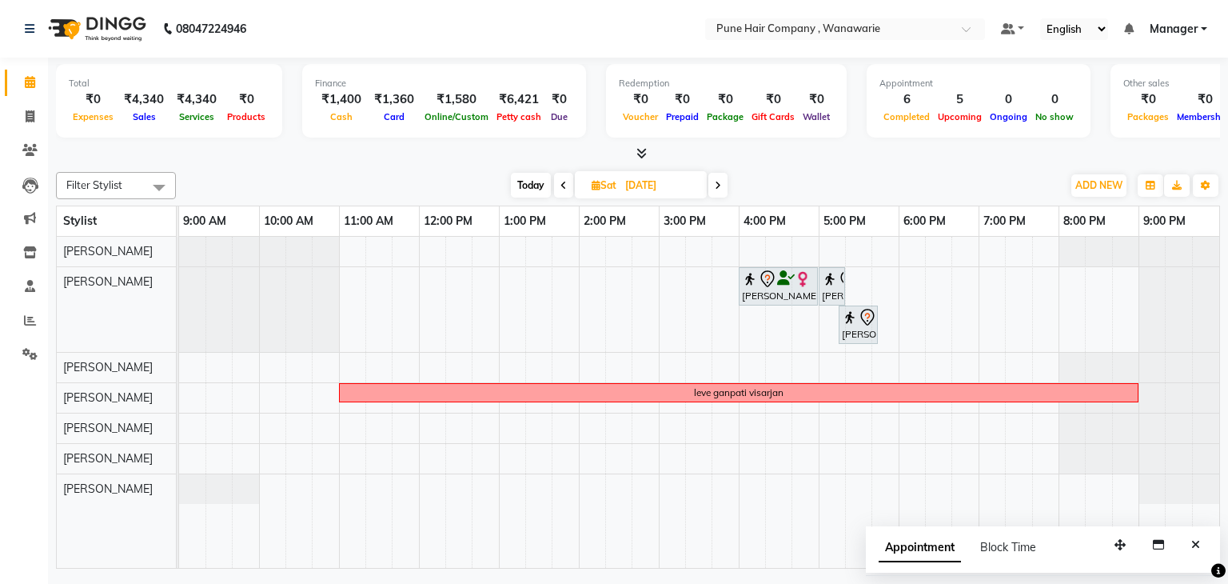
click at [531, 181] on span "Today" at bounding box center [531, 185] width 40 height 25
type input "02-09-2025"
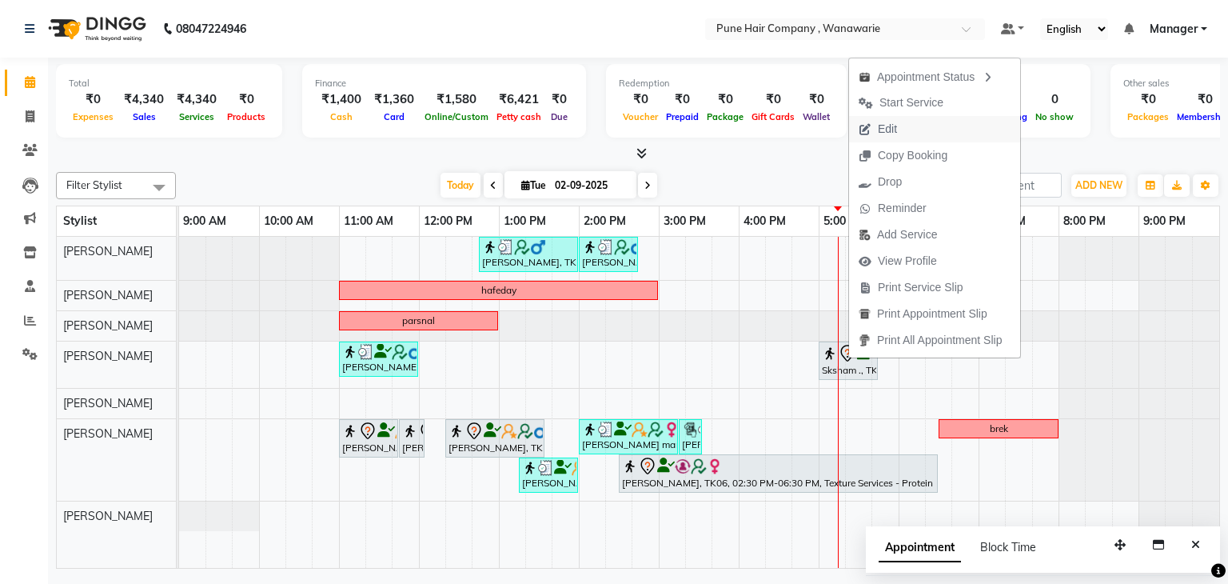
click at [900, 129] on span "Edit" at bounding box center [878, 129] width 58 height 26
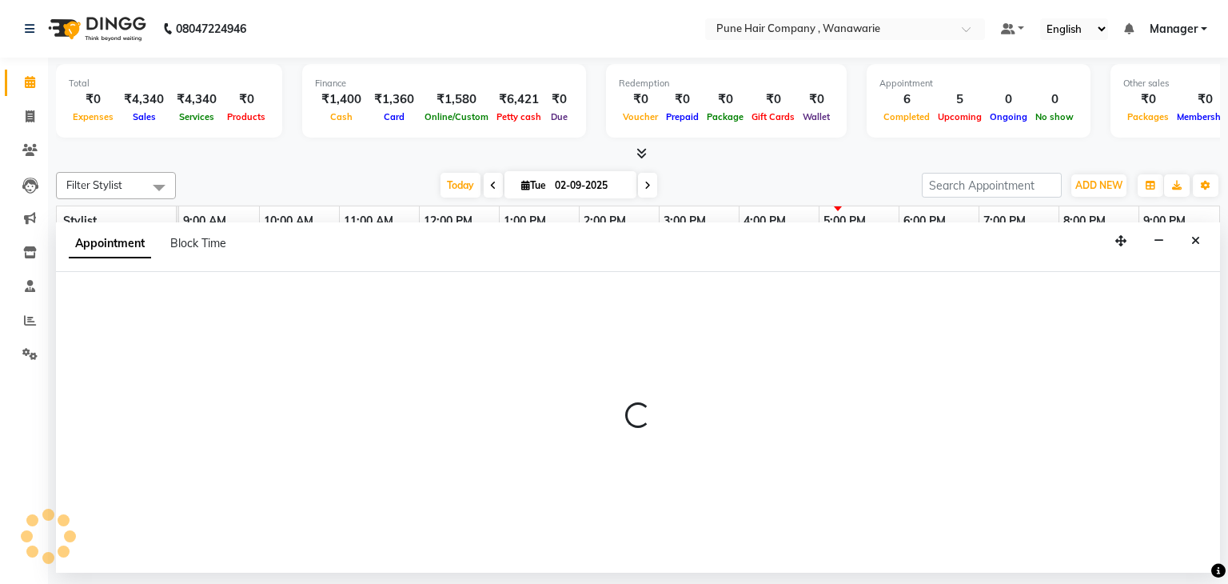
select select "tentative"
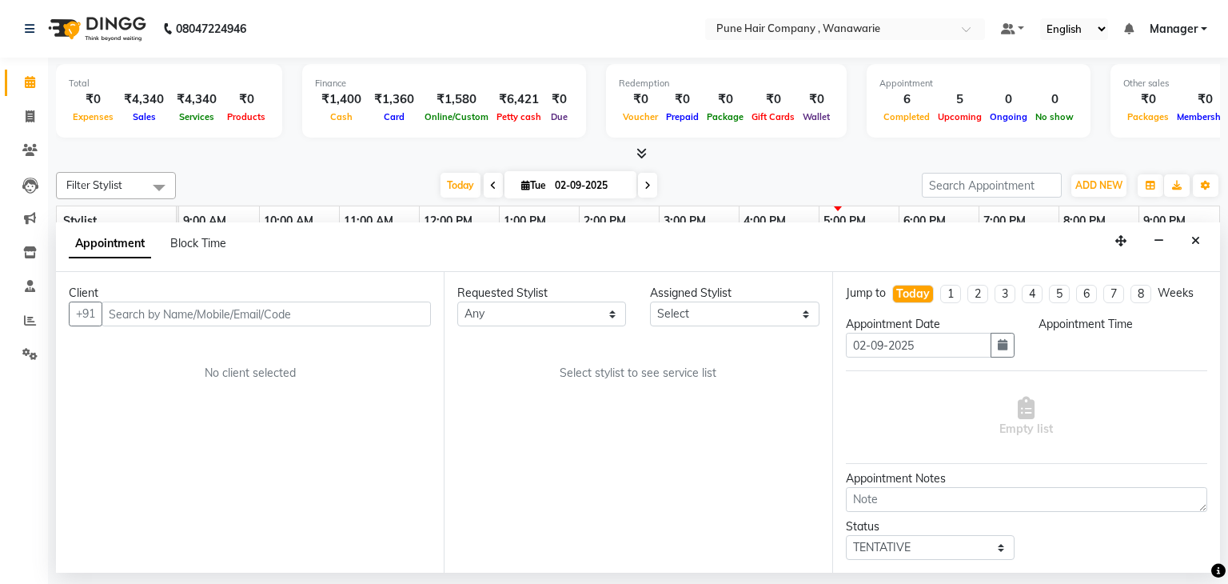
select select "74580"
select select "1020"
select select "4060"
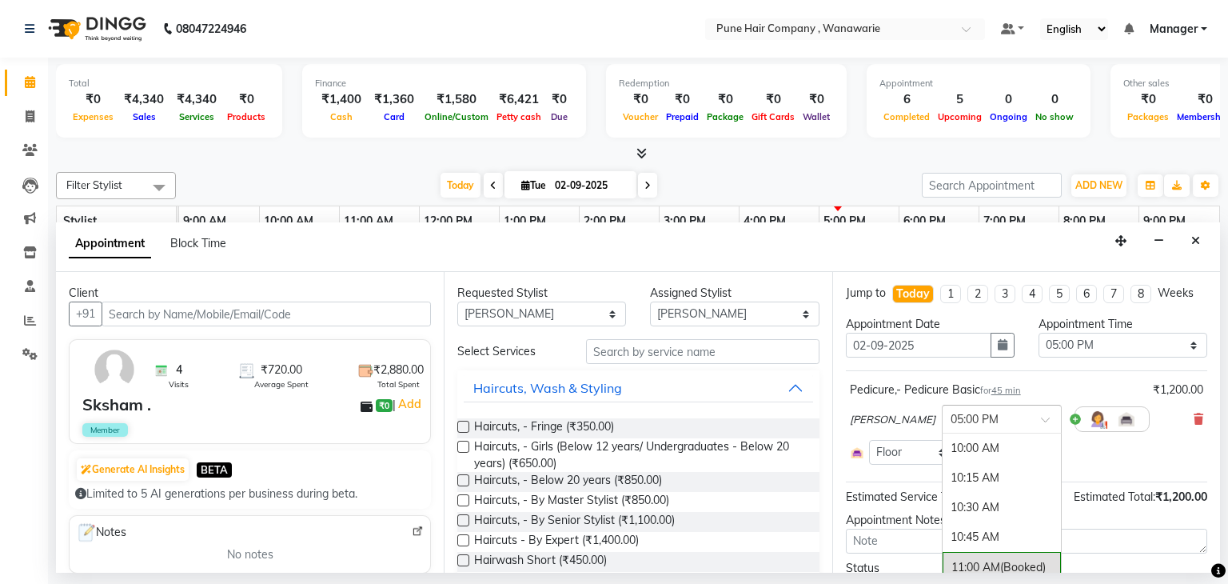
click at [1041, 417] on span at bounding box center [1051, 424] width 20 height 17
click at [1010, 477] on div "05:15 PM" at bounding box center [1002, 480] width 118 height 30
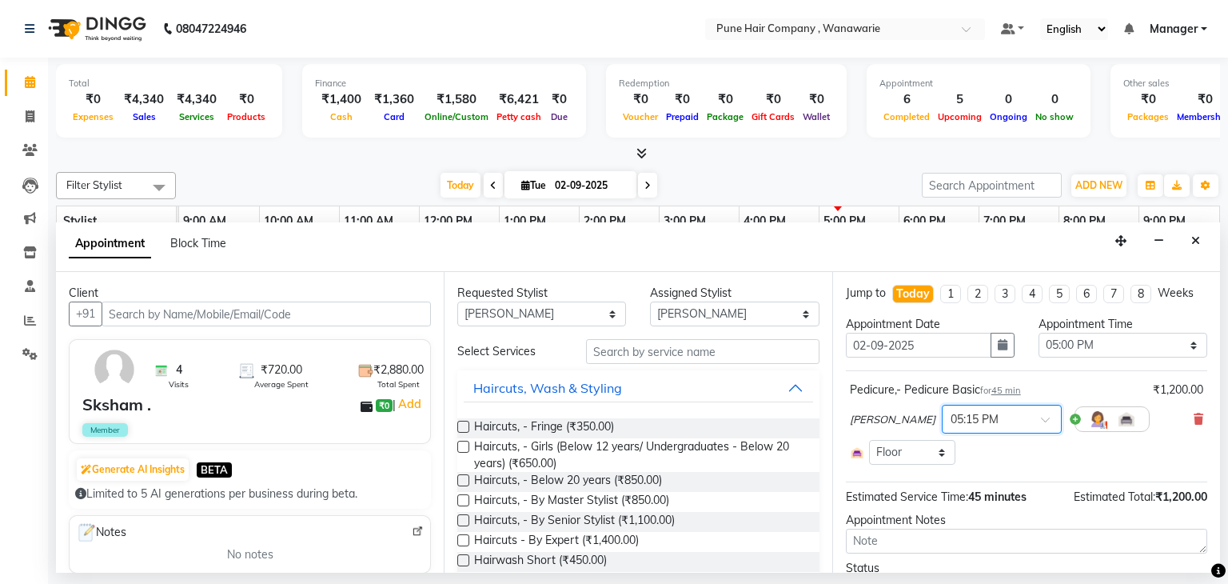
scroll to position [82, 0]
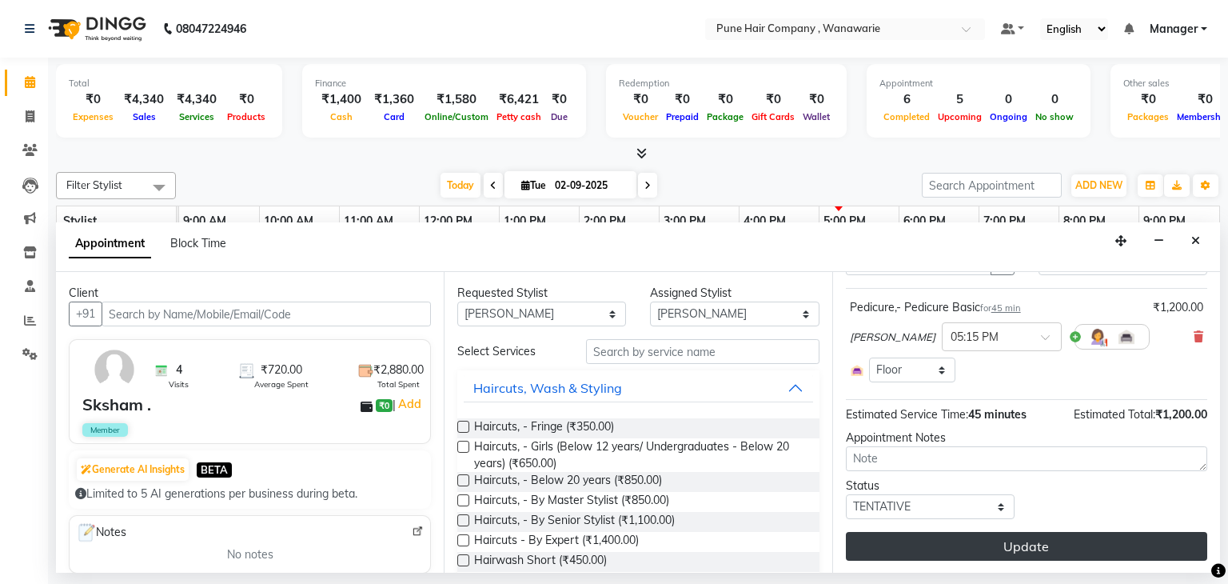
click at [1010, 545] on button "Update" at bounding box center [1026, 546] width 361 height 29
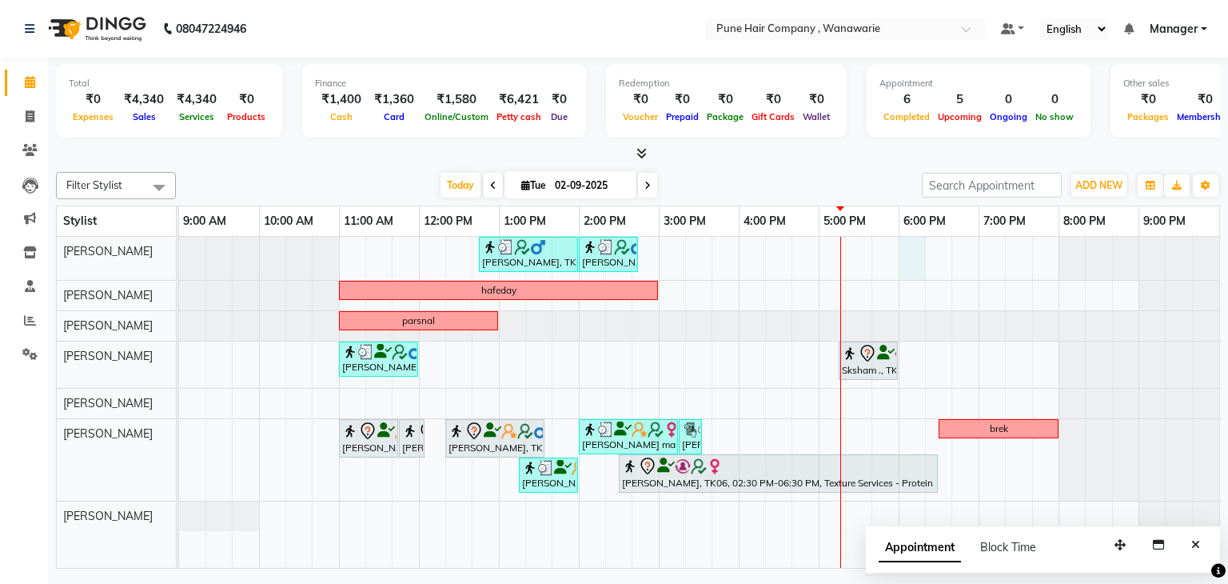
click at [903, 242] on div "[PERSON_NAME], TK04, 12:45 PM-02:00 PM, [DEMOGRAPHIC_DATA] Hair Colour - Majire…" at bounding box center [699, 403] width 1040 height 332
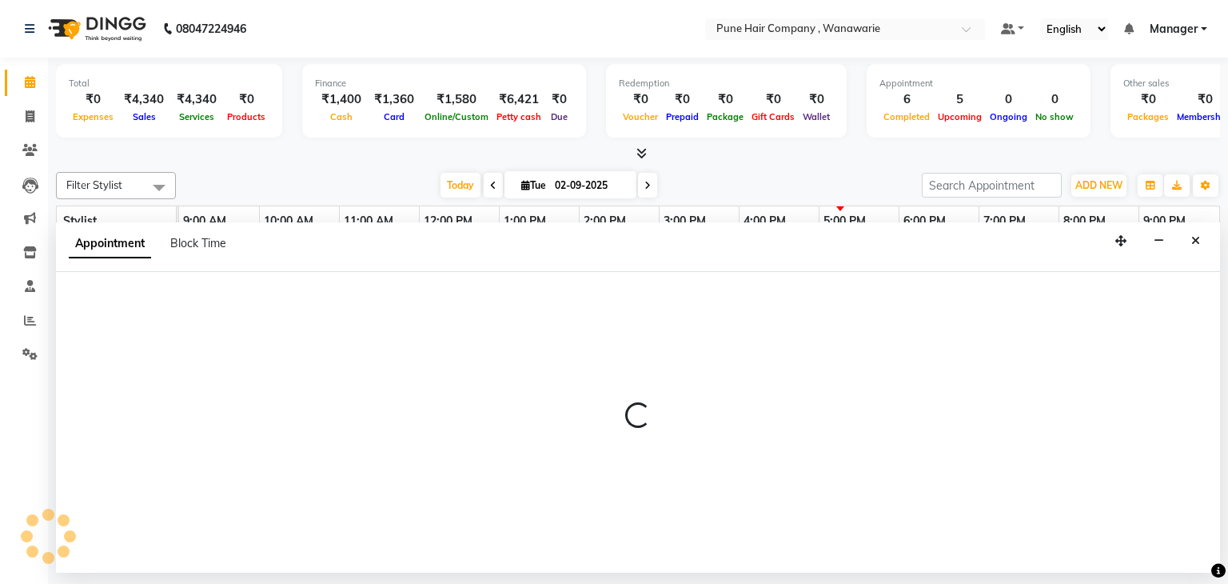
select select "74577"
select select "1080"
select select "tentative"
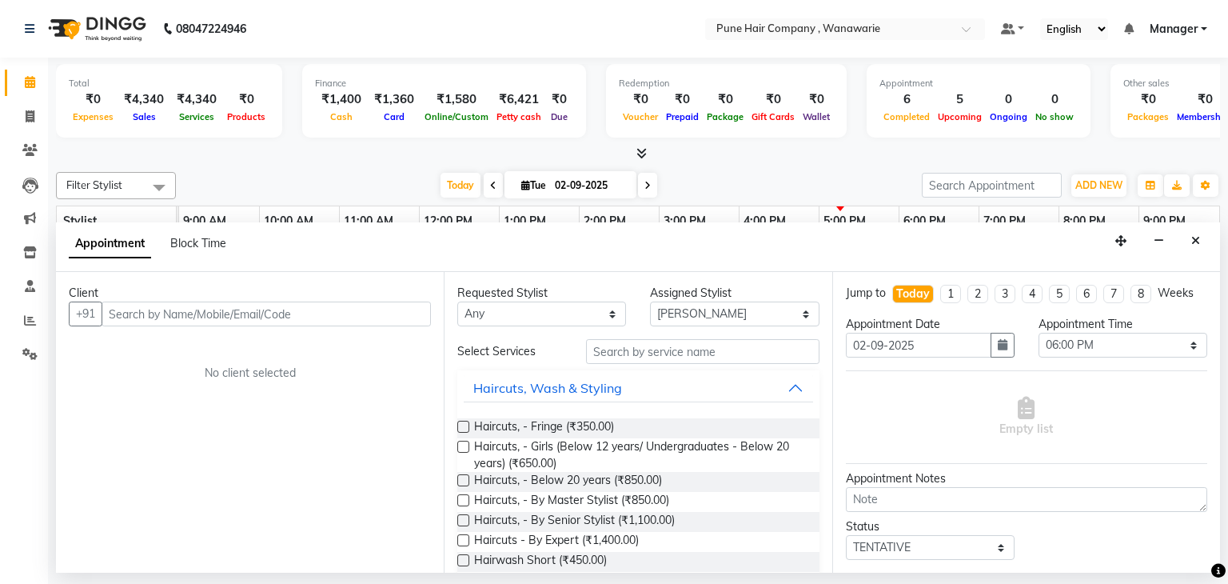
click at [219, 310] on input "text" at bounding box center [266, 314] width 329 height 25
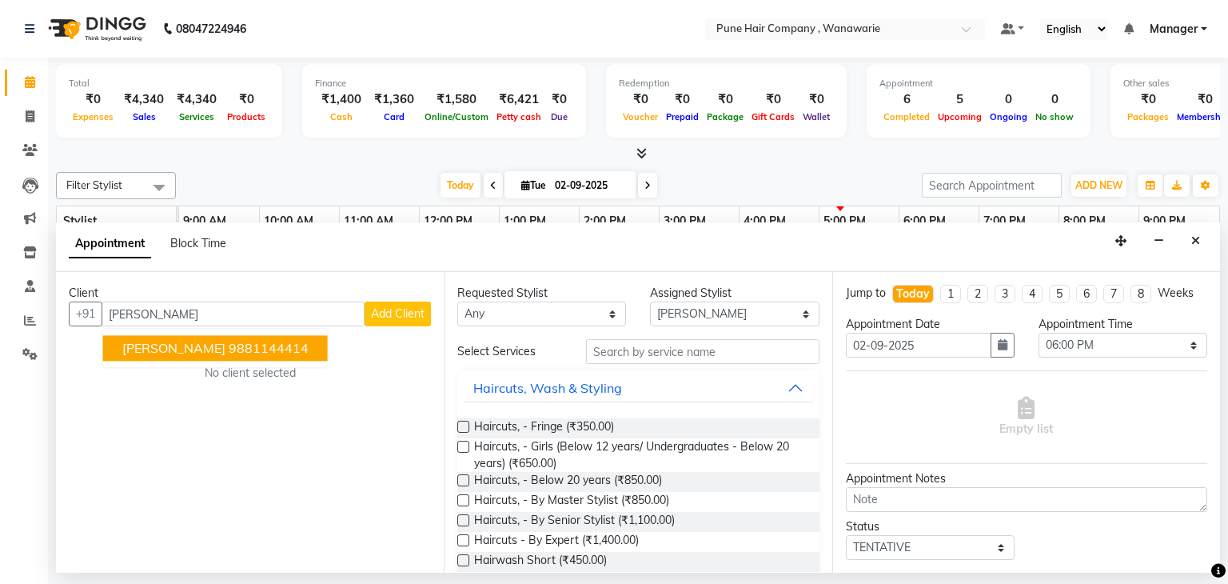
click at [216, 349] on button "[PERSON_NAME] Ranguta 9881144414" at bounding box center [215, 349] width 225 height 26
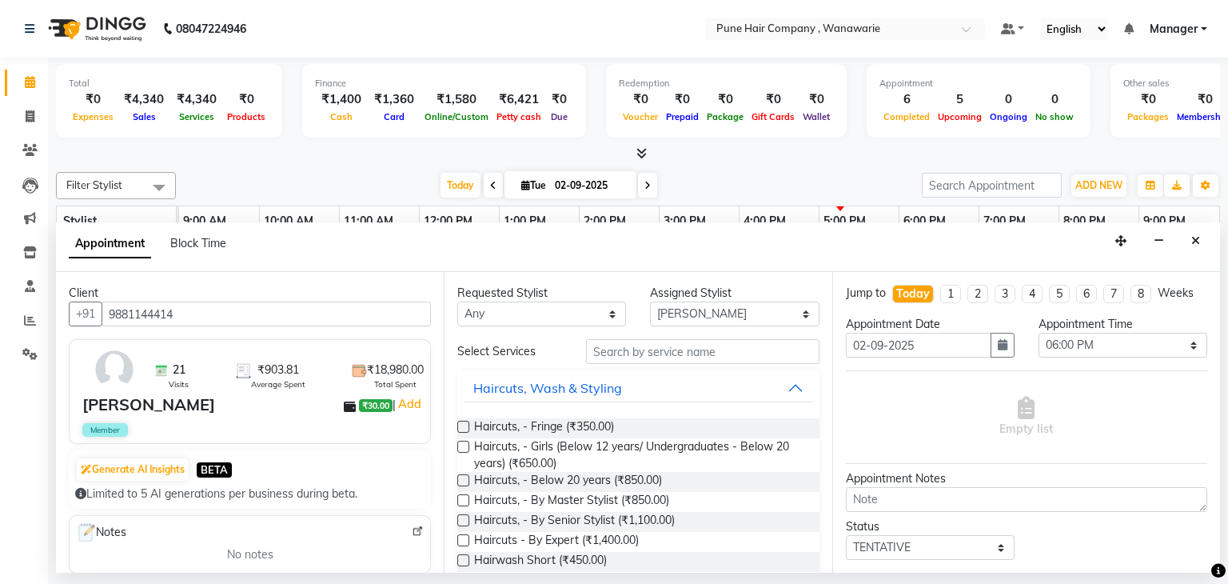
type input "9881144414"
click at [605, 314] on select "Any [PERSON_NAME] [PERSON_NAME] [PERSON_NAME] [PERSON_NAME] [PERSON_NAME] [PERS…" at bounding box center [541, 314] width 169 height 25
select select "74577"
click at [457, 302] on select "Any [PERSON_NAME] [PERSON_NAME] [PERSON_NAME] [PERSON_NAME] [PERSON_NAME] [PERS…" at bounding box center [541, 314] width 169 height 25
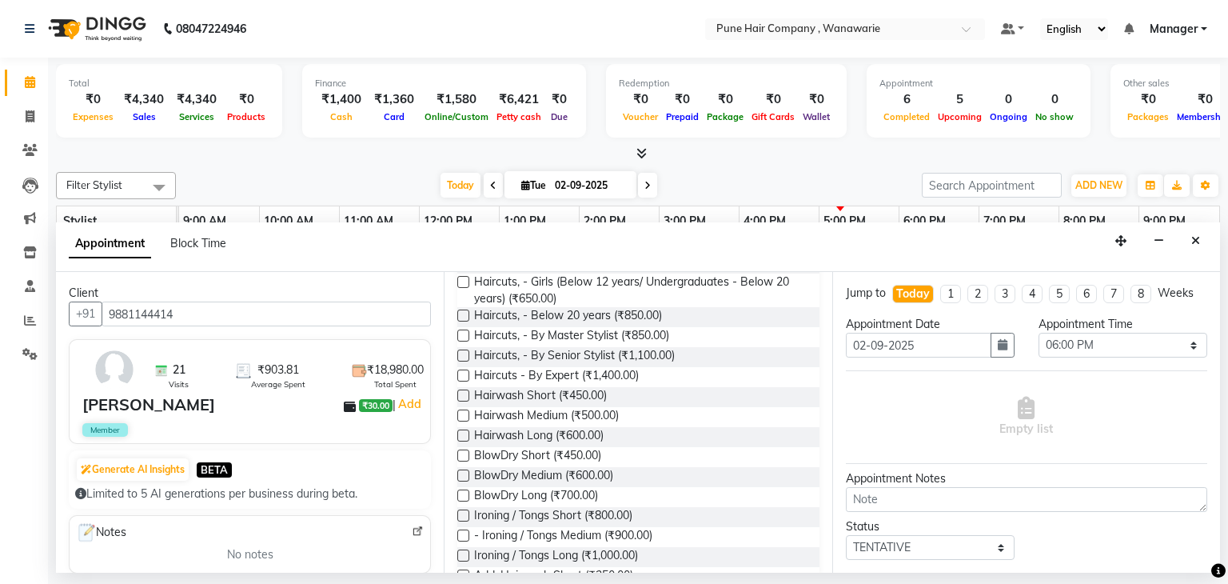
scroll to position [166, 0]
click at [547, 471] on span "BlowDry Medium (₹600.00)" at bounding box center [543, 475] width 139 height 20
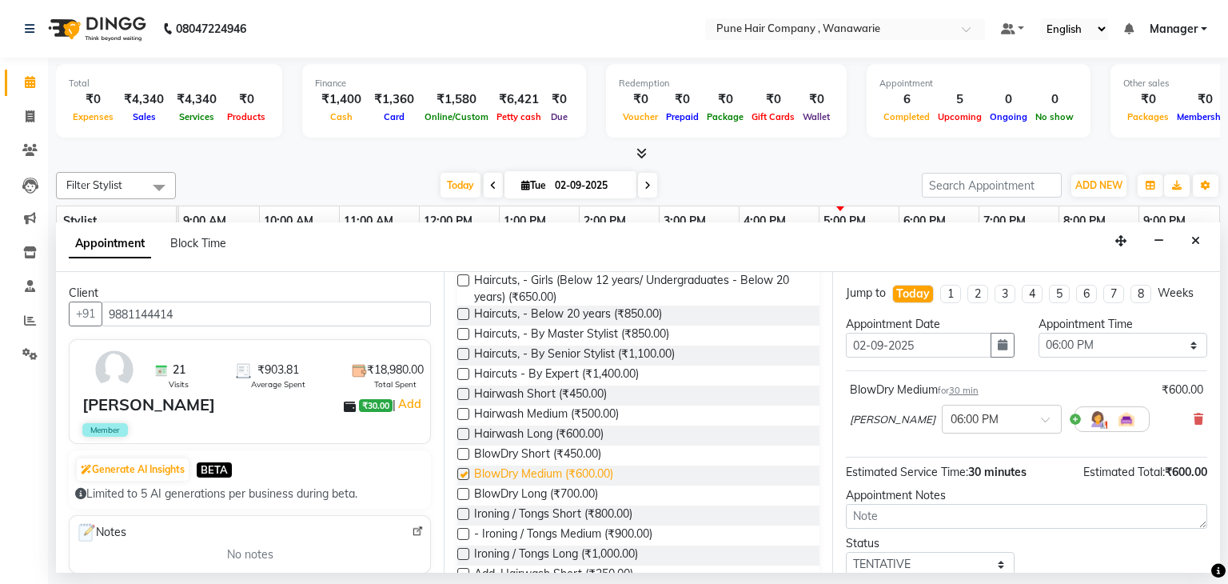
checkbox input "false"
click at [547, 405] on span "Hairwash Medium (₹500.00)" at bounding box center [546, 415] width 145 height 20
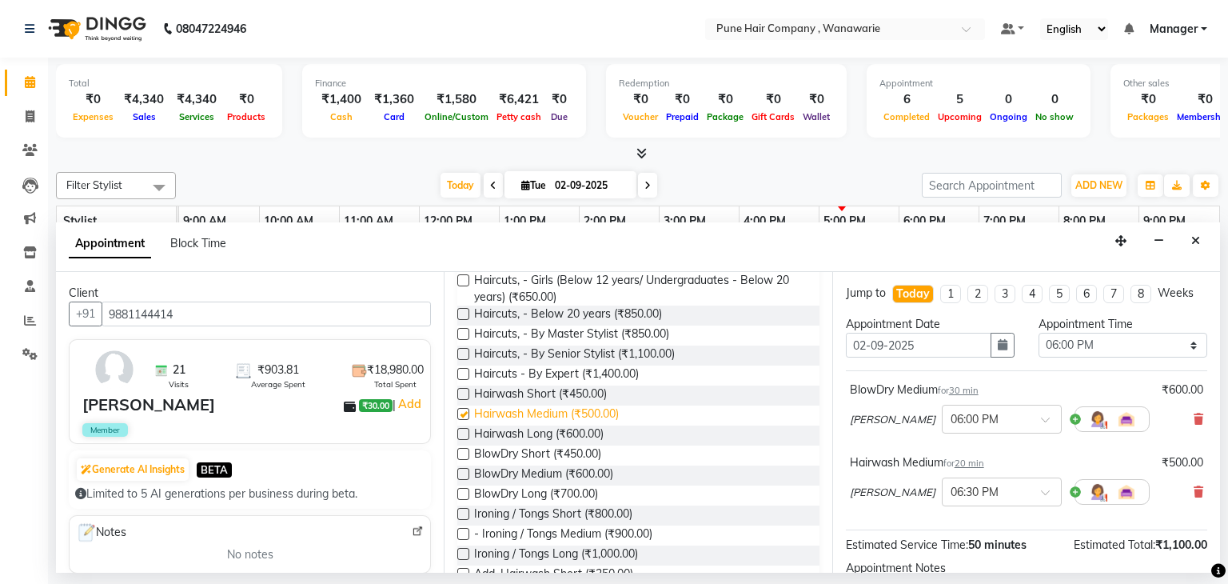
checkbox input "false"
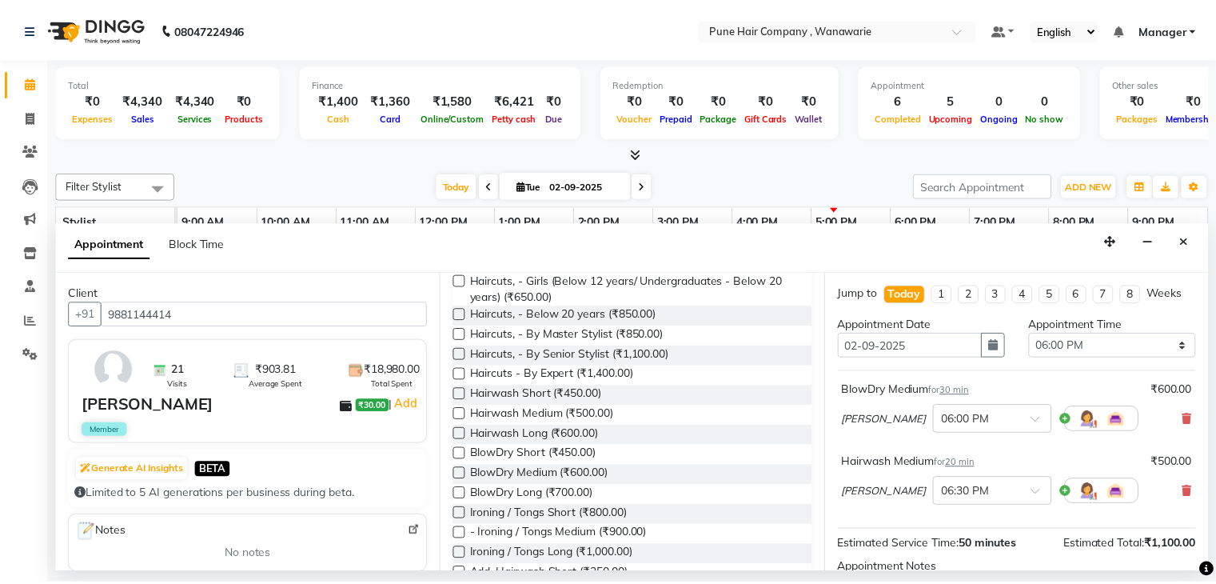
scroll to position [176, 0]
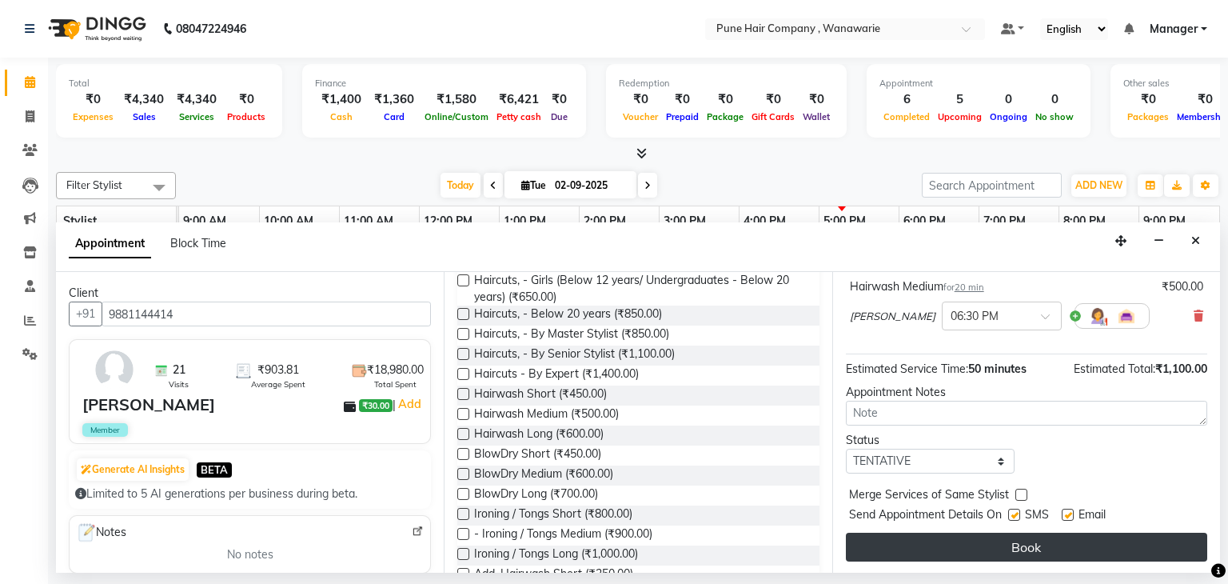
click at [1016, 539] on button "Book" at bounding box center [1026, 547] width 361 height 29
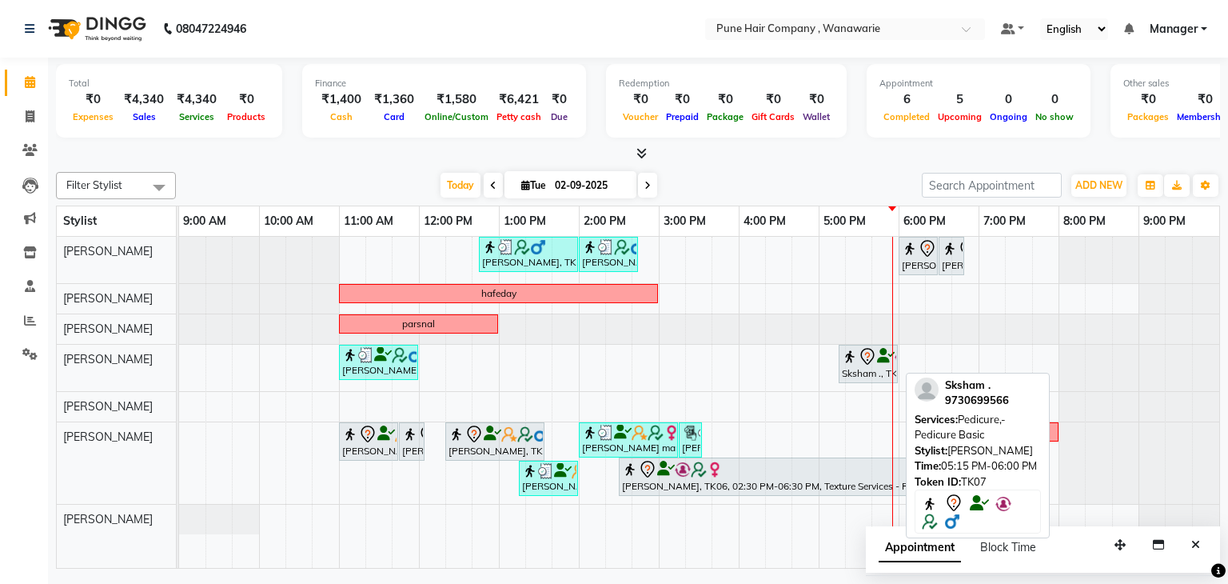
click at [858, 361] on icon at bounding box center [867, 356] width 19 height 19
select select "7"
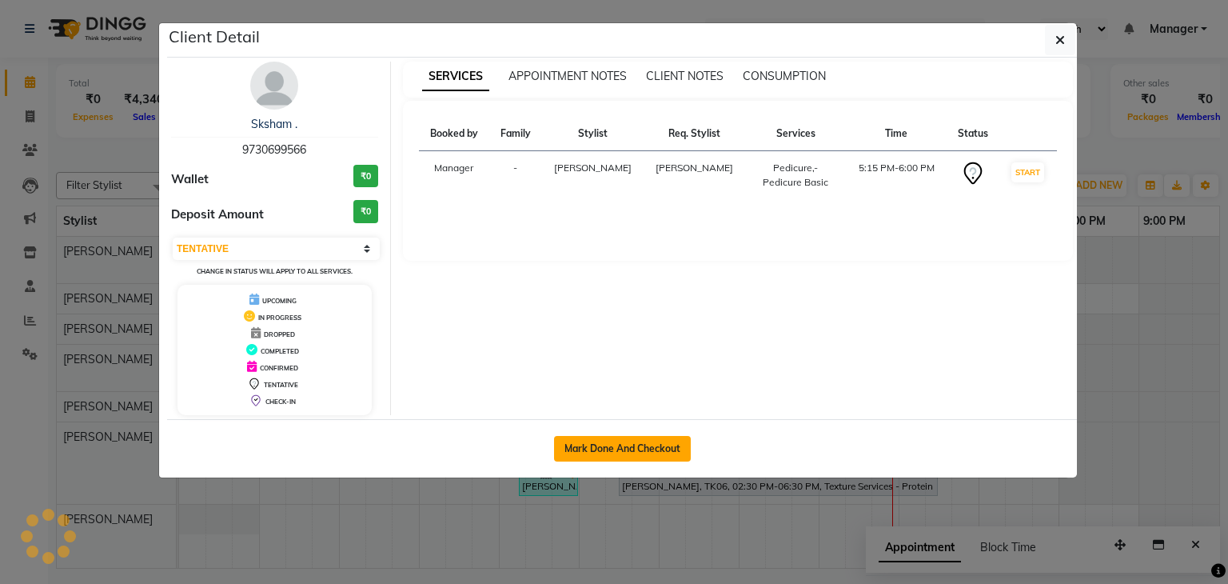
click at [649, 441] on button "Mark Done And Checkout" at bounding box center [622, 449] width 137 height 26
select select "service"
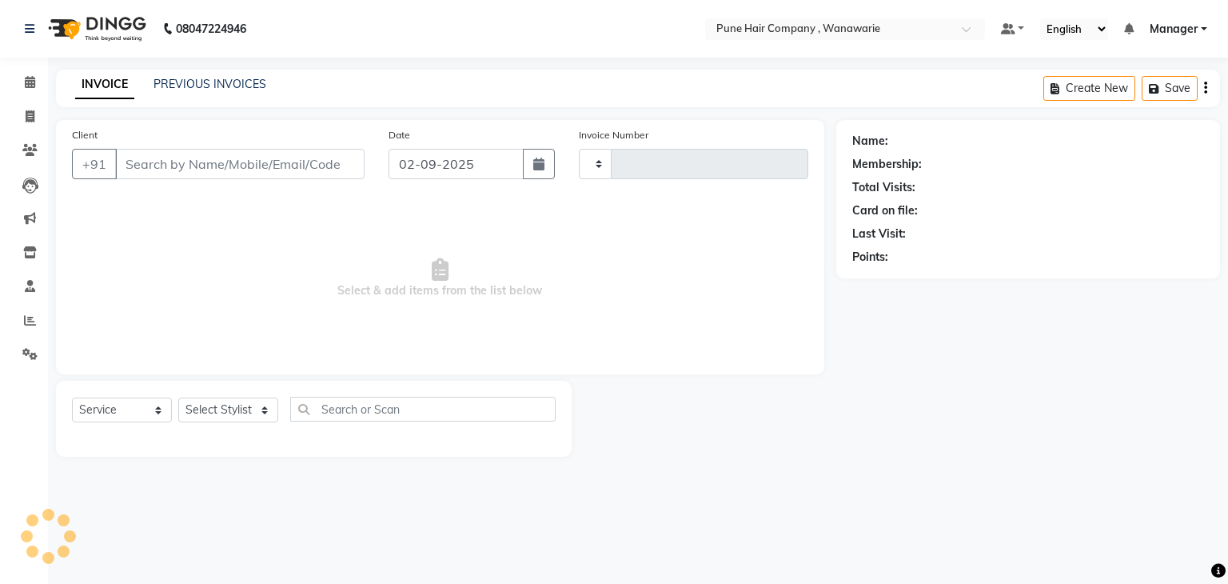
select select "3"
type input "1764"
select select "8072"
type input "9730699566"
select select "74580"
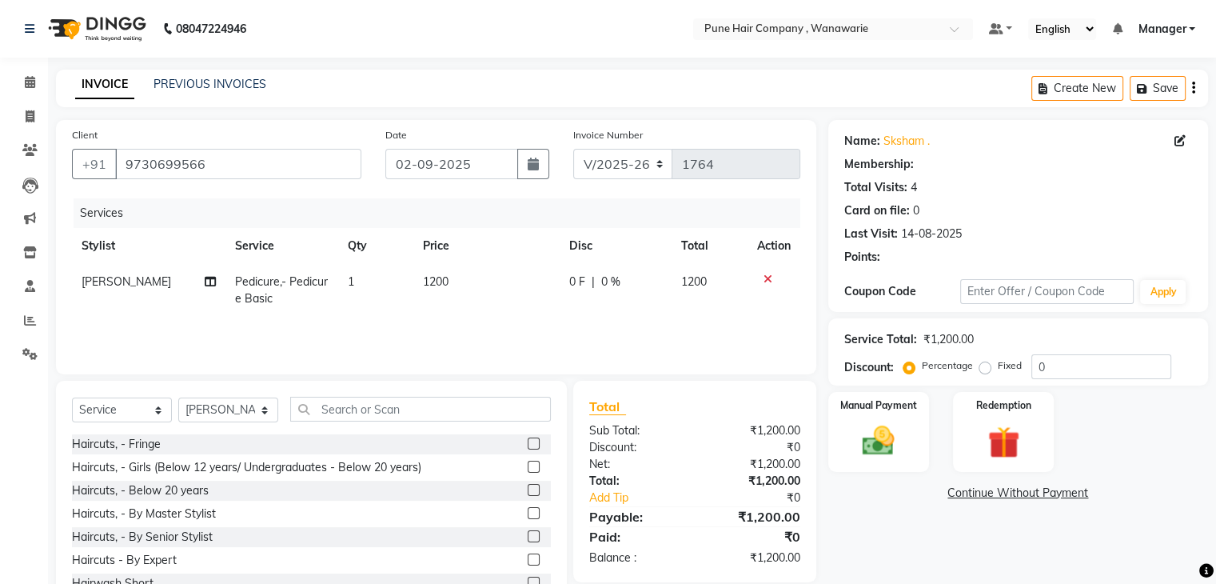
type input "20"
select select "1: Object"
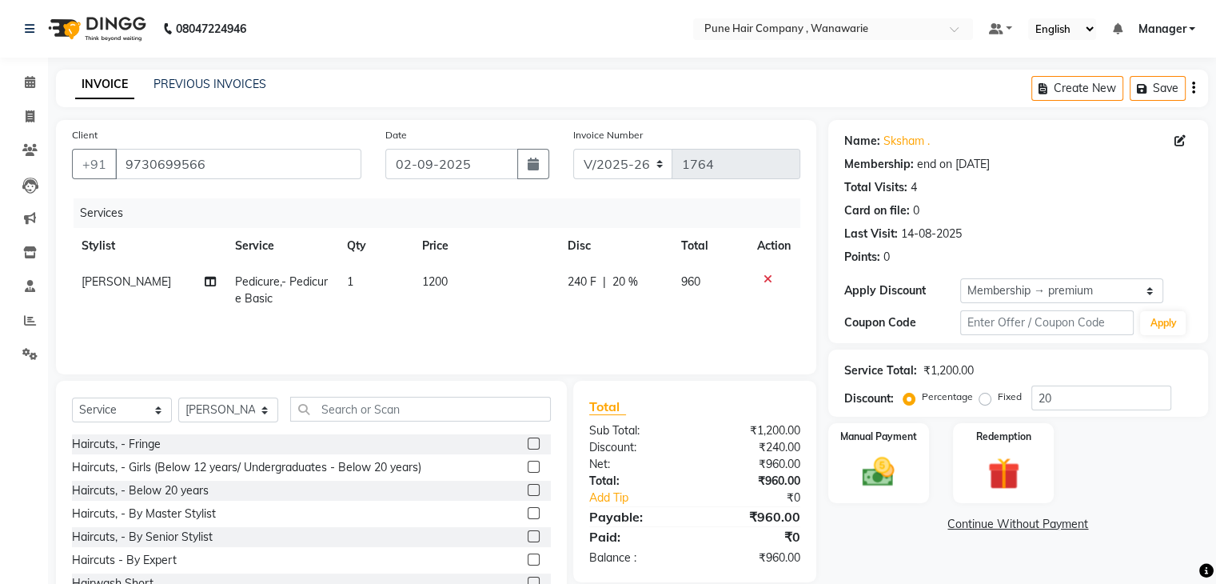
scroll to position [58, 0]
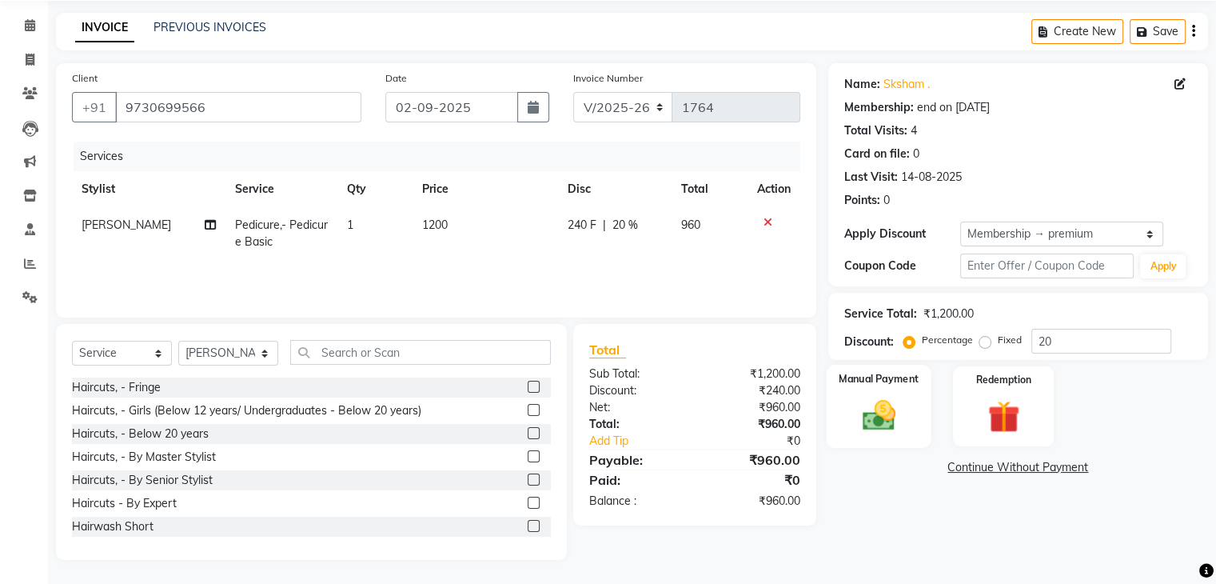
click at [902, 412] on img at bounding box center [879, 416] width 54 height 38
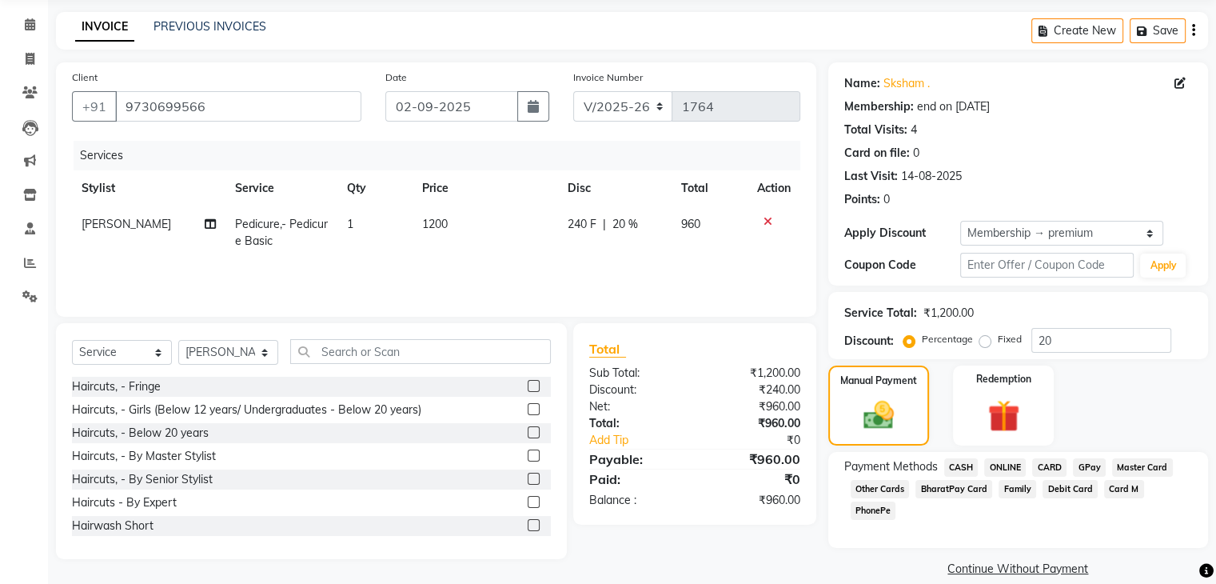
click at [1048, 467] on span "CARD" at bounding box center [1049, 467] width 34 height 18
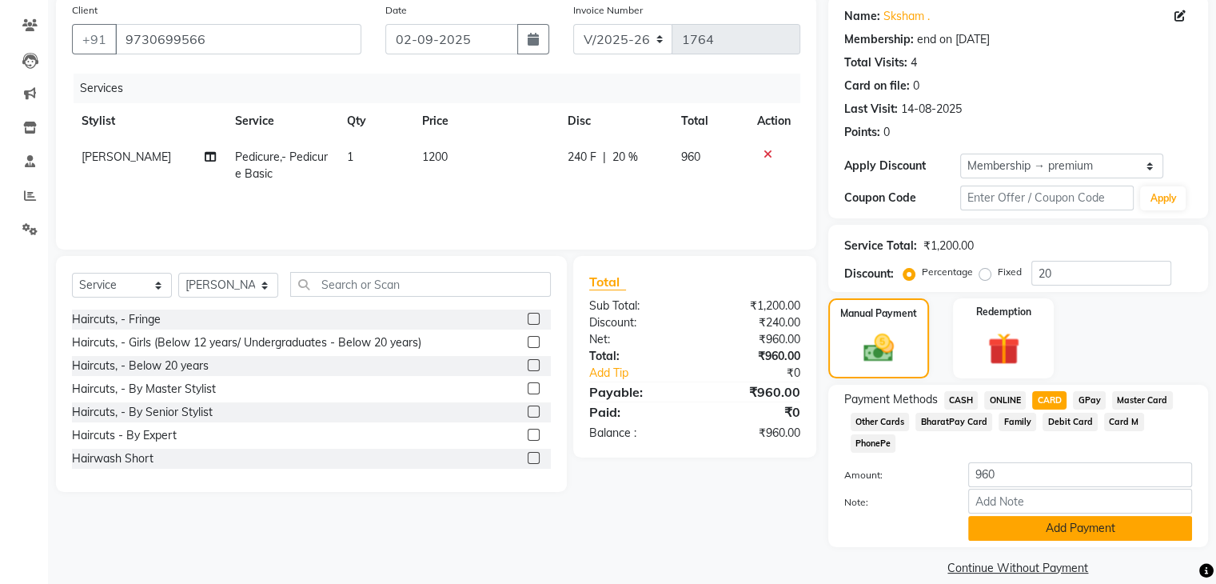
click at [1076, 516] on button "Add Payment" at bounding box center [1080, 528] width 224 height 25
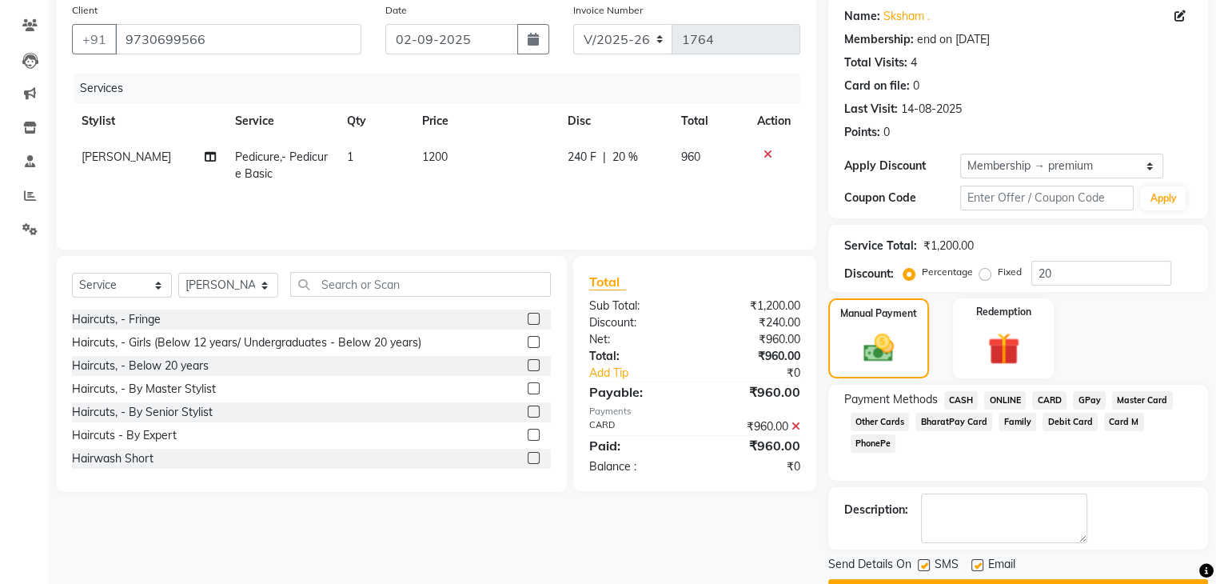
scroll to position [167, 0]
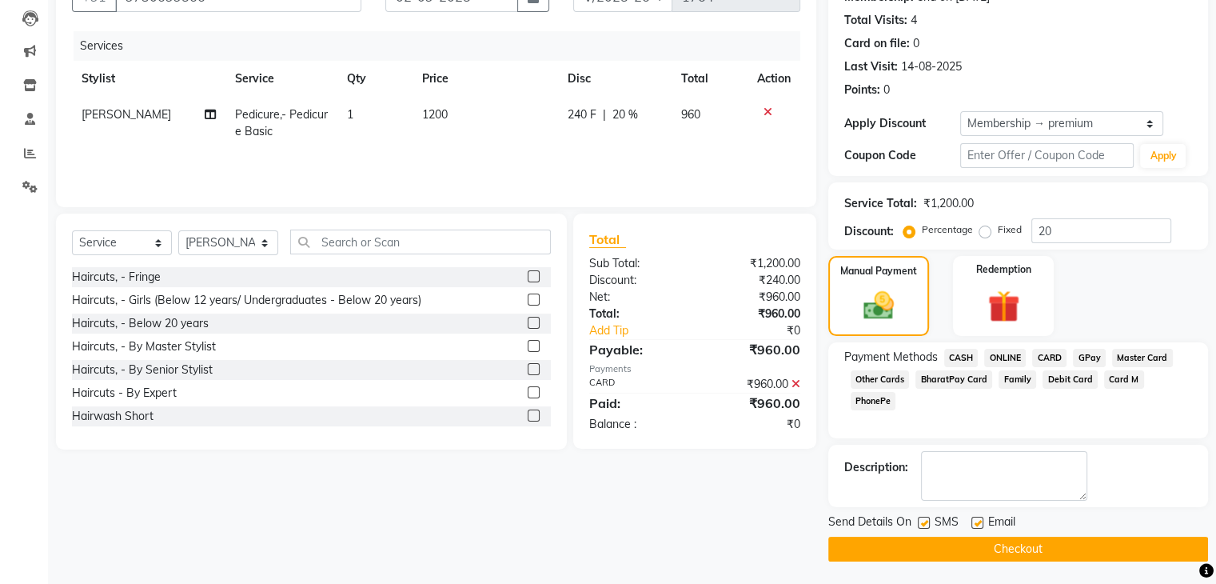
click at [1037, 553] on button "Checkout" at bounding box center [1019, 549] width 380 height 25
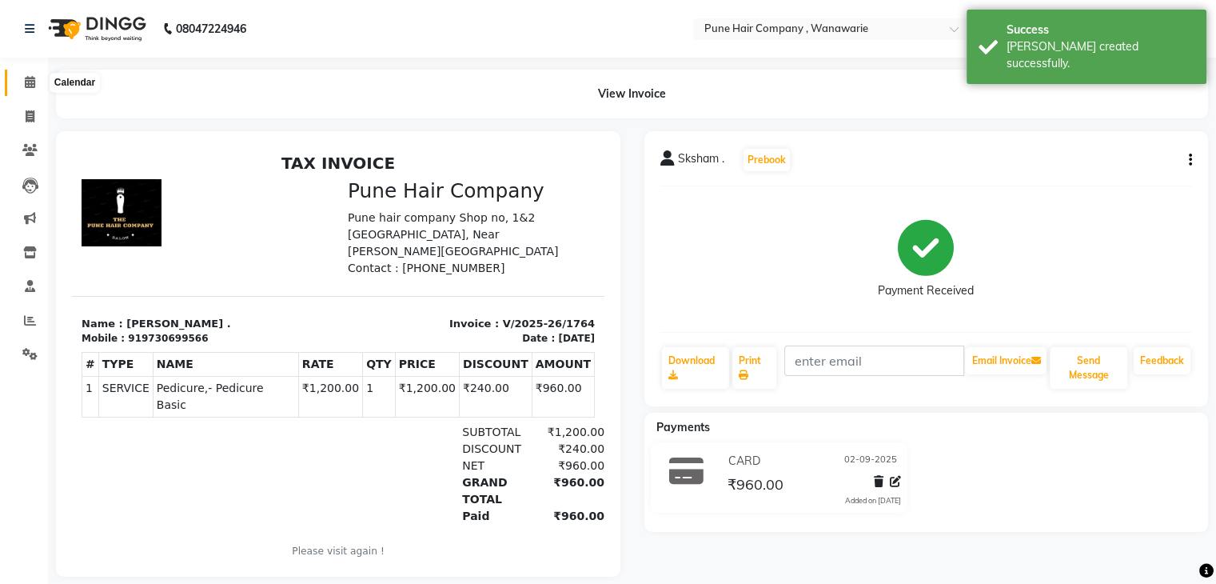
click at [31, 81] on icon at bounding box center [30, 82] width 10 height 12
